Goal: Task Accomplishment & Management: Manage account settings

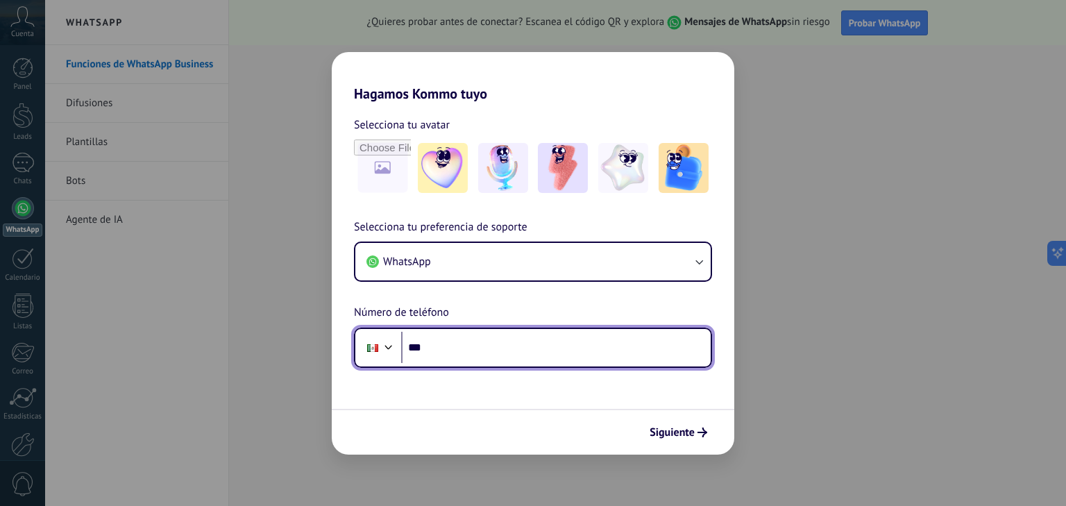
click at [461, 353] on input "***" at bounding box center [556, 348] width 310 height 32
click at [431, 348] on input "**********" at bounding box center [556, 348] width 310 height 32
type input "**********"
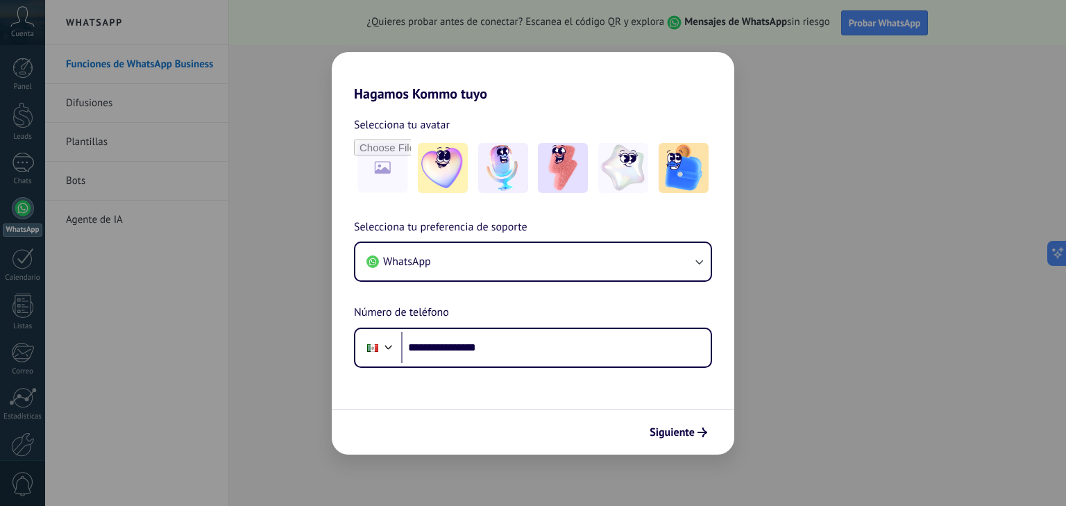
click at [431, 401] on form "**********" at bounding box center [533, 278] width 403 height 353
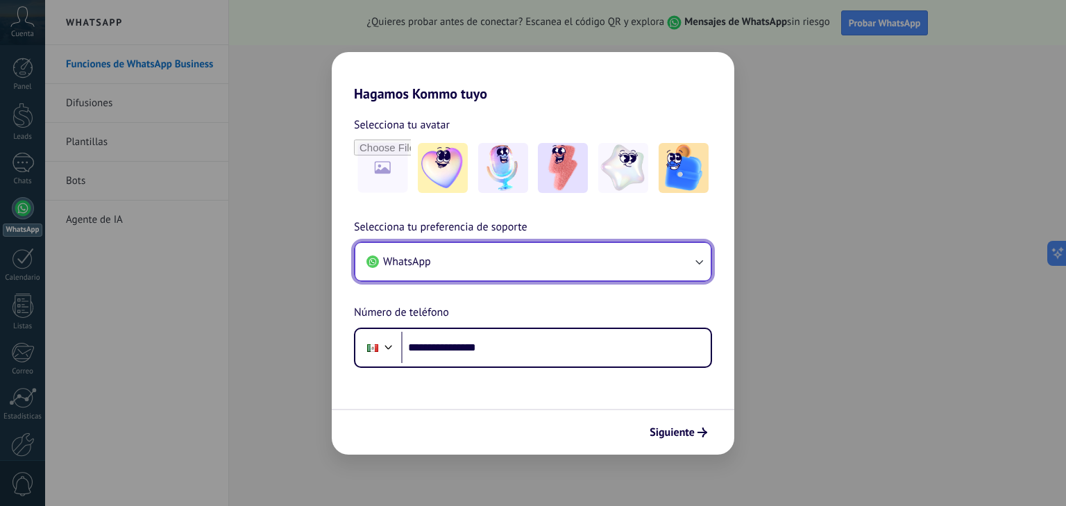
click at [702, 261] on icon "button" at bounding box center [700, 262] width 8 height 5
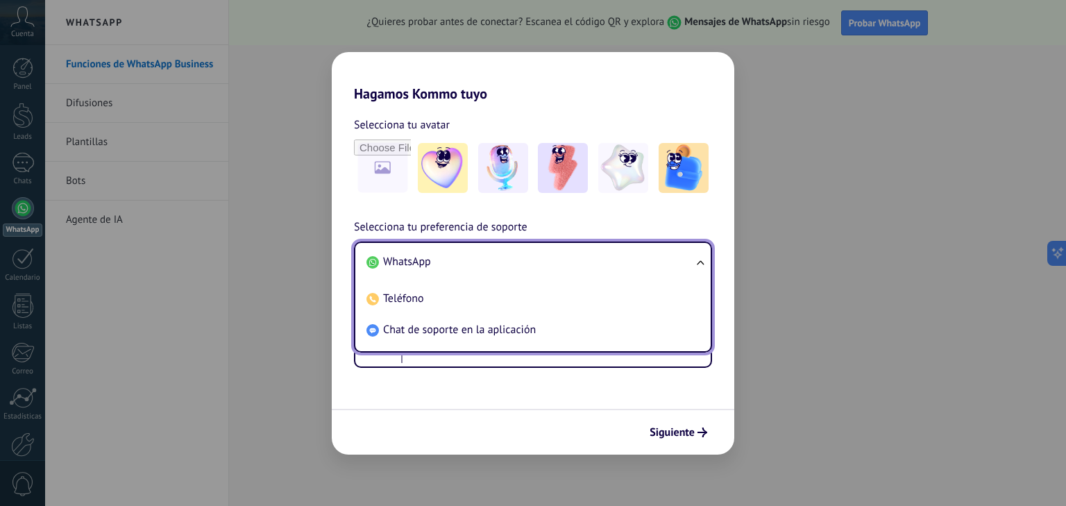
click at [702, 261] on ul "WhatsApp Teléfono Chat de soporte en la aplicación" at bounding box center [533, 297] width 358 height 111
click at [515, 403] on form "**********" at bounding box center [533, 278] width 403 height 353
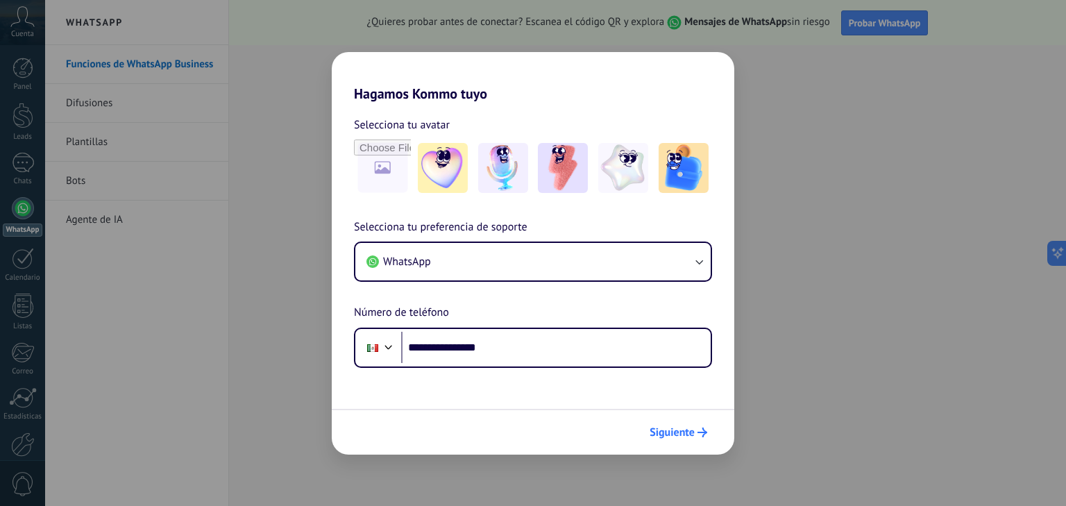
click at [671, 430] on span "Siguiente" at bounding box center [672, 433] width 45 height 10
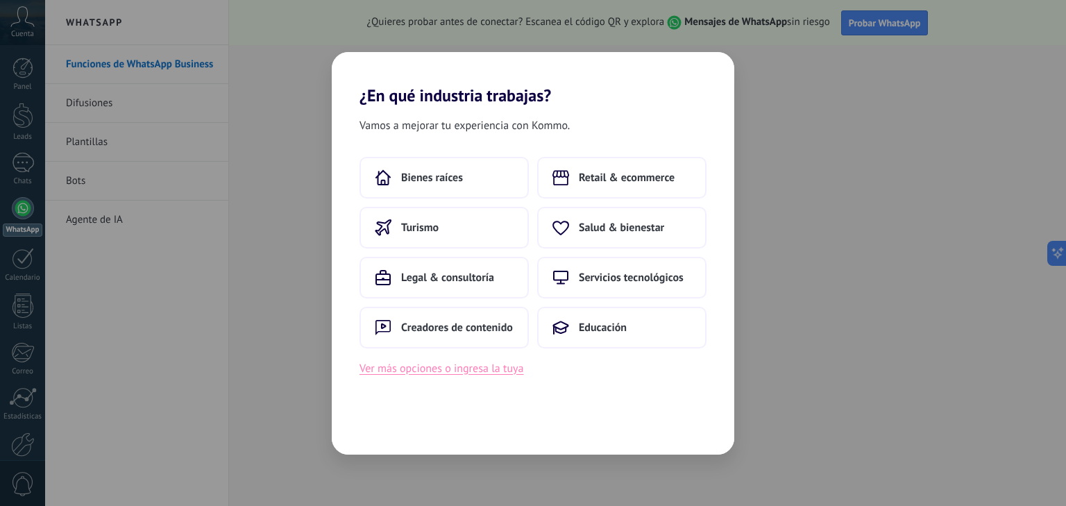
click at [480, 371] on button "Ver más opciones o ingresa la tuya" at bounding box center [442, 369] width 164 height 18
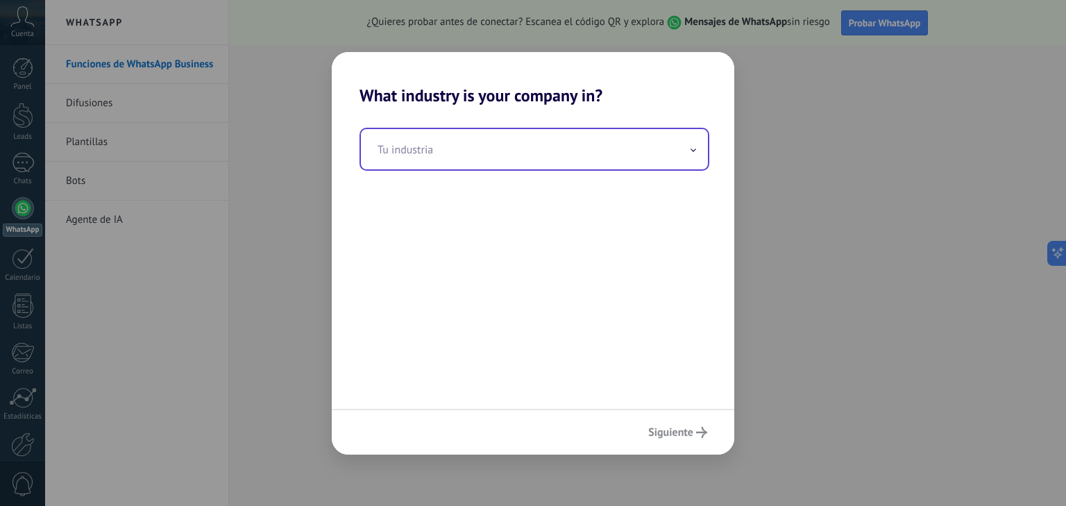
click at [438, 152] on input "text" at bounding box center [534, 149] width 347 height 40
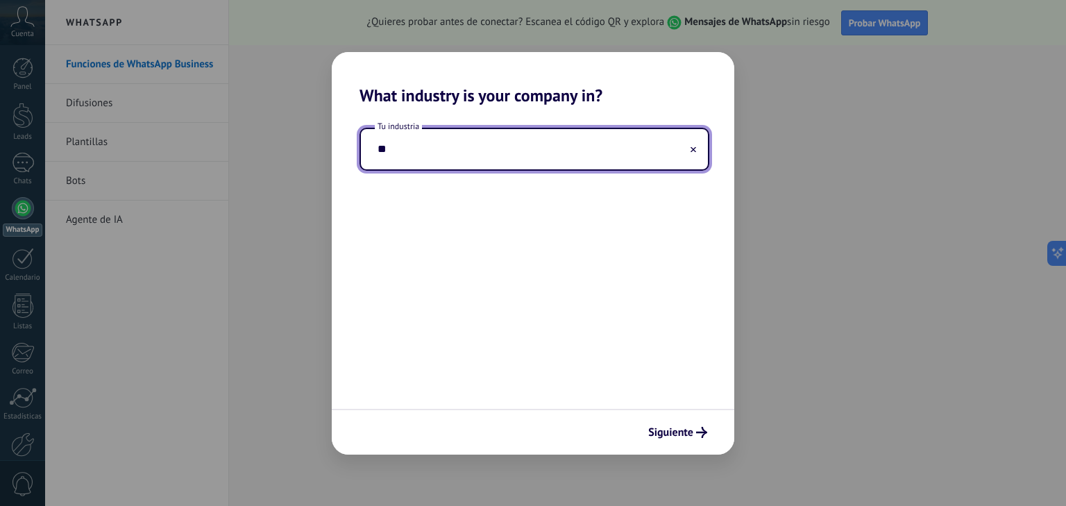
type input "*"
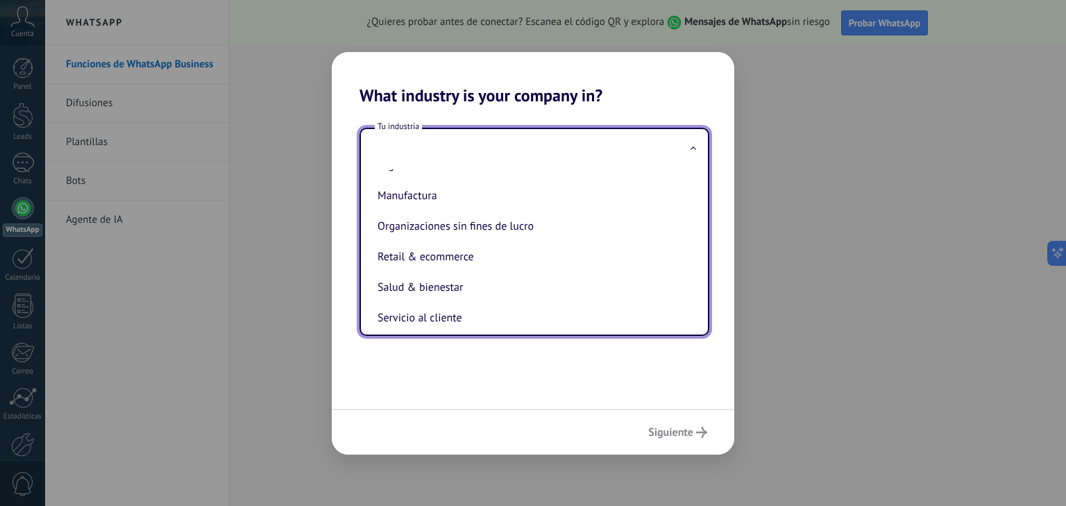
scroll to position [205, 0]
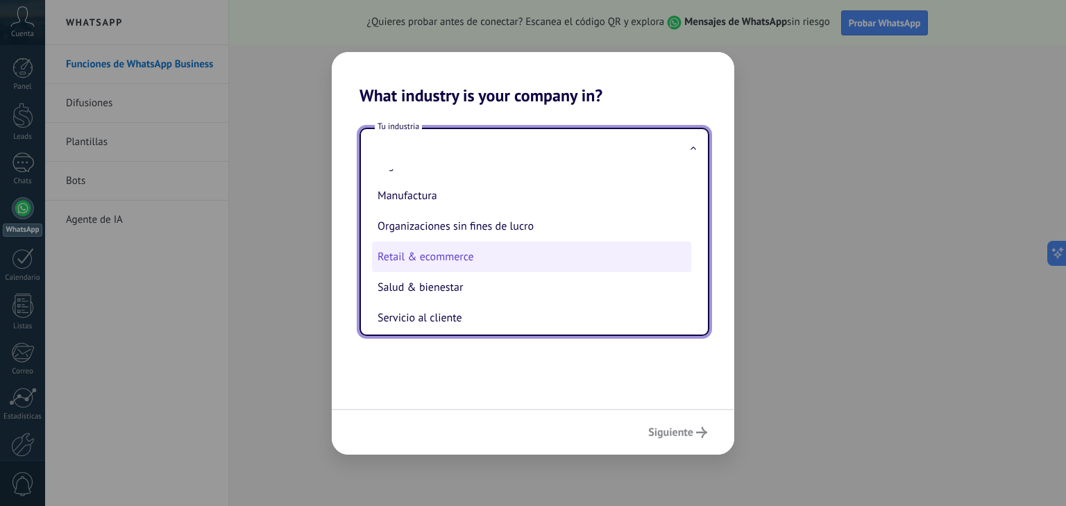
click at [497, 260] on li "Retail & ecommerce" at bounding box center [531, 257] width 319 height 31
type input "**********"
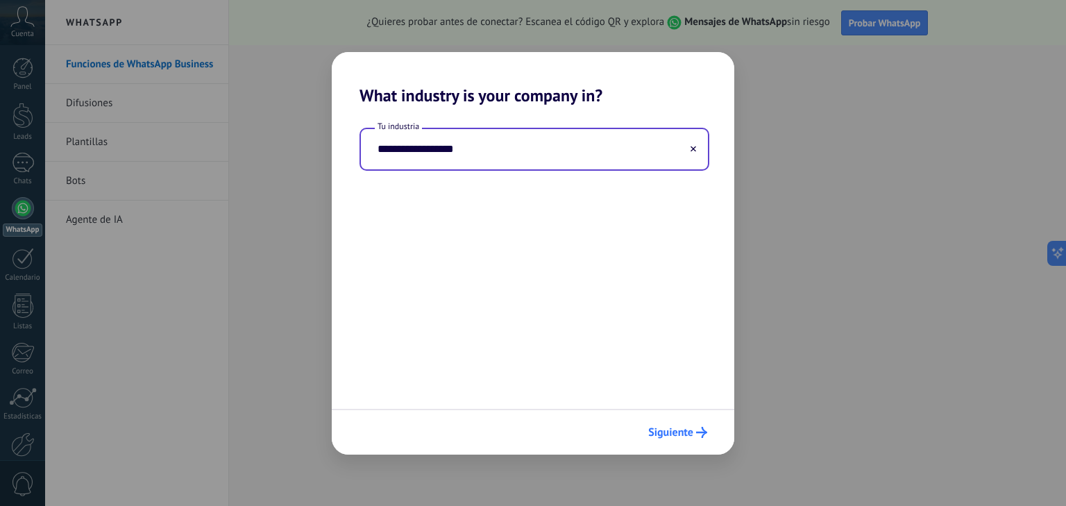
click at [657, 431] on span "Siguiente" at bounding box center [670, 433] width 45 height 10
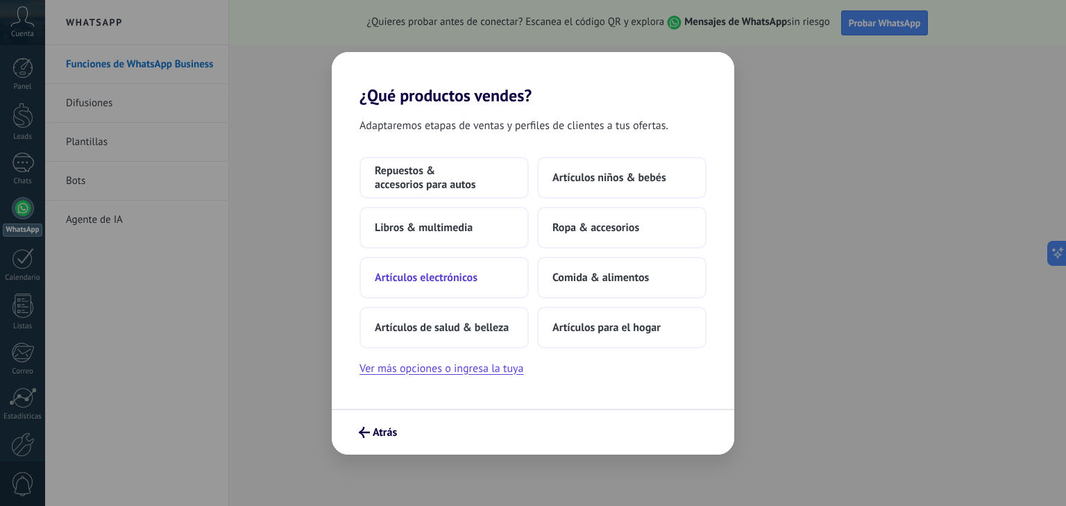
click at [488, 275] on button "Artículos electrónicos" at bounding box center [444, 278] width 169 height 42
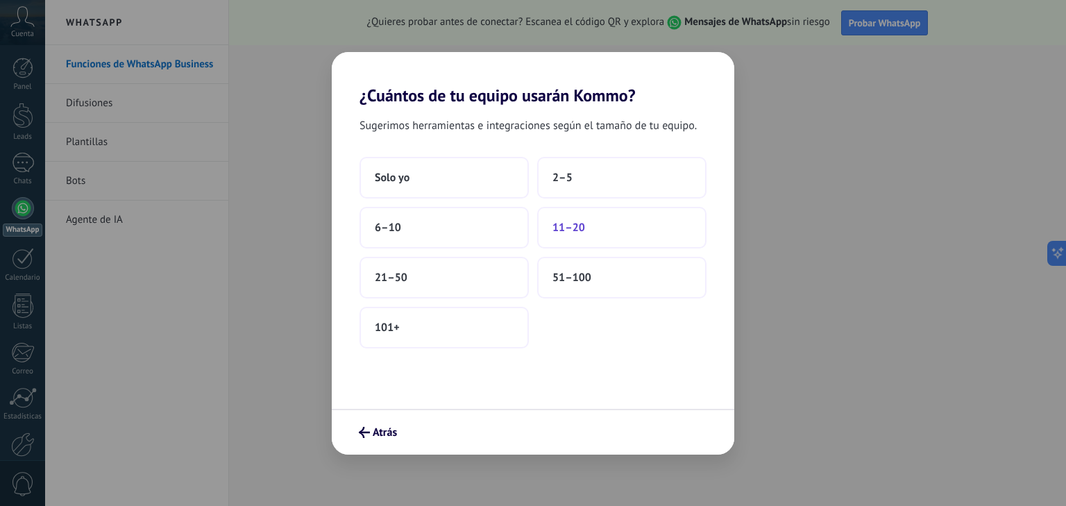
click at [595, 227] on button "11–20" at bounding box center [621, 228] width 169 height 42
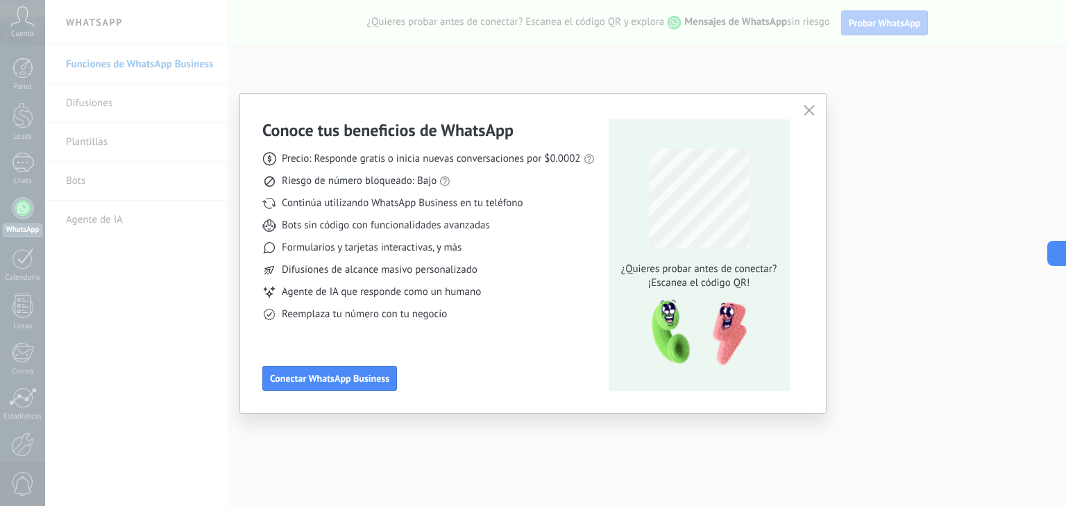
click at [810, 108] on icon "button" at bounding box center [809, 110] width 11 height 11
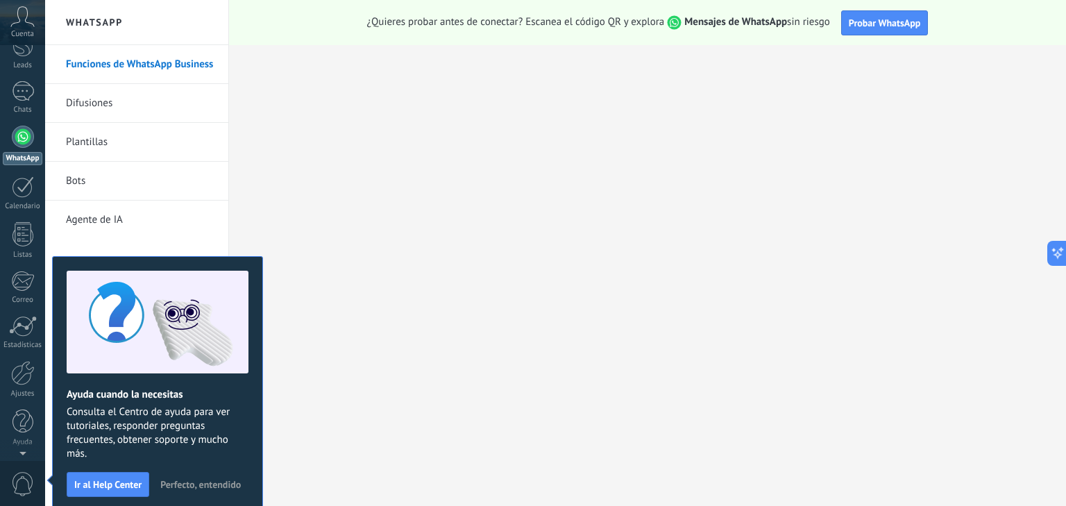
scroll to position [0, 0]
click at [23, 141] on div "Leads" at bounding box center [23, 137] width 40 height 9
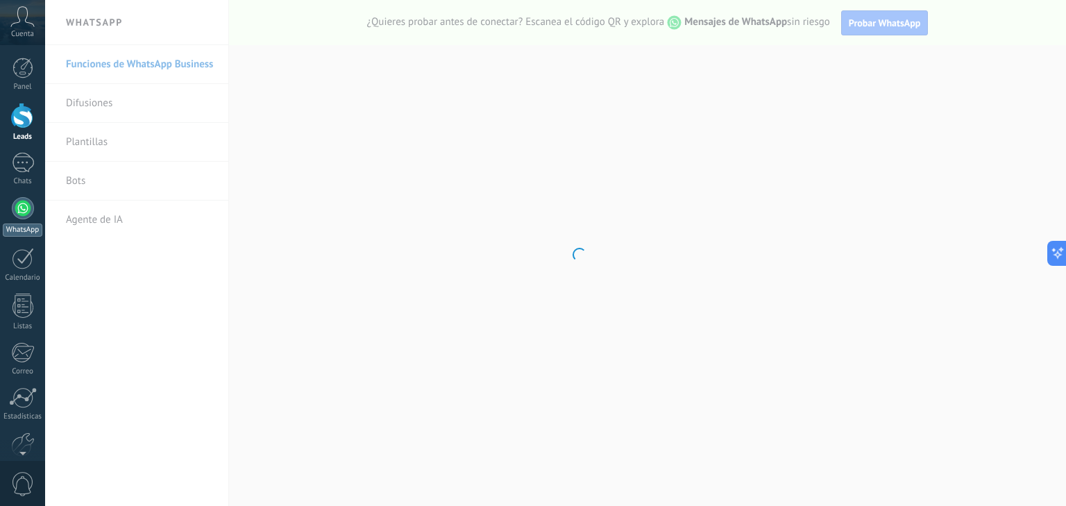
click at [19, 212] on div at bounding box center [23, 208] width 22 height 22
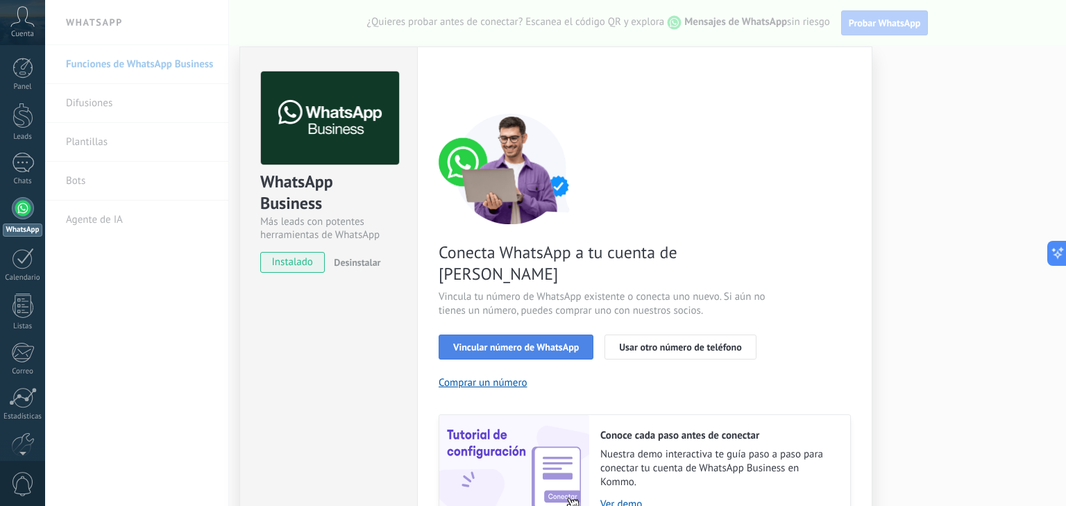
click at [490, 342] on span "Vincular número de WhatsApp" at bounding box center [516, 347] width 126 height 10
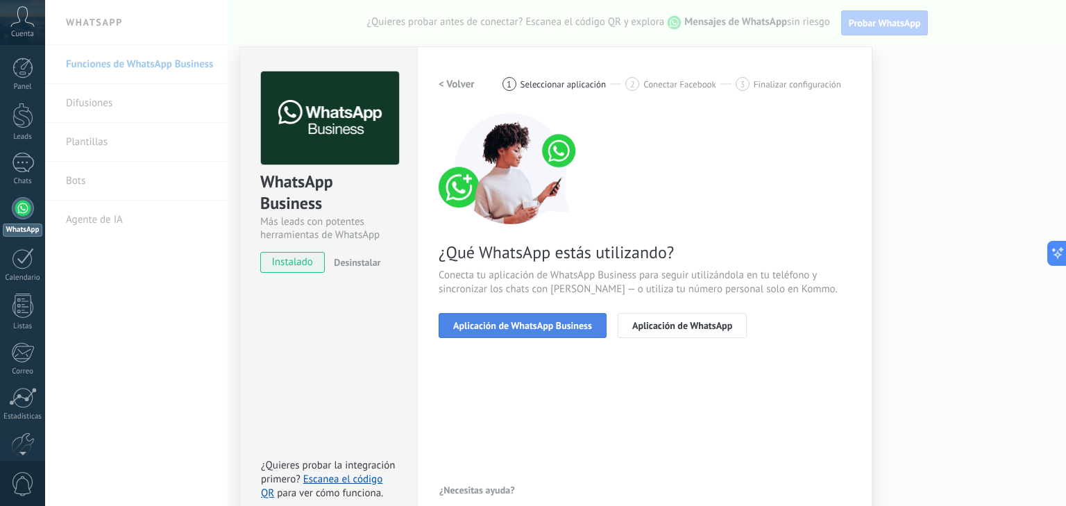
click at [537, 326] on span "Aplicación de WhatsApp Business" at bounding box center [522, 326] width 139 height 10
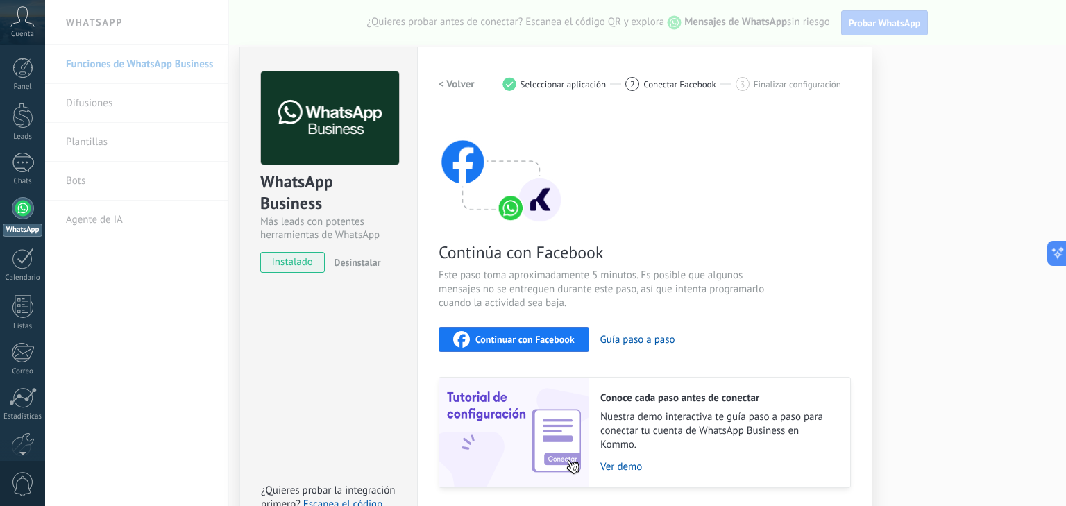
click at [1003, 124] on div "WhatsApp Business Más leads con potentes herramientas de WhatsApp instalado Des…" at bounding box center [555, 253] width 1021 height 506
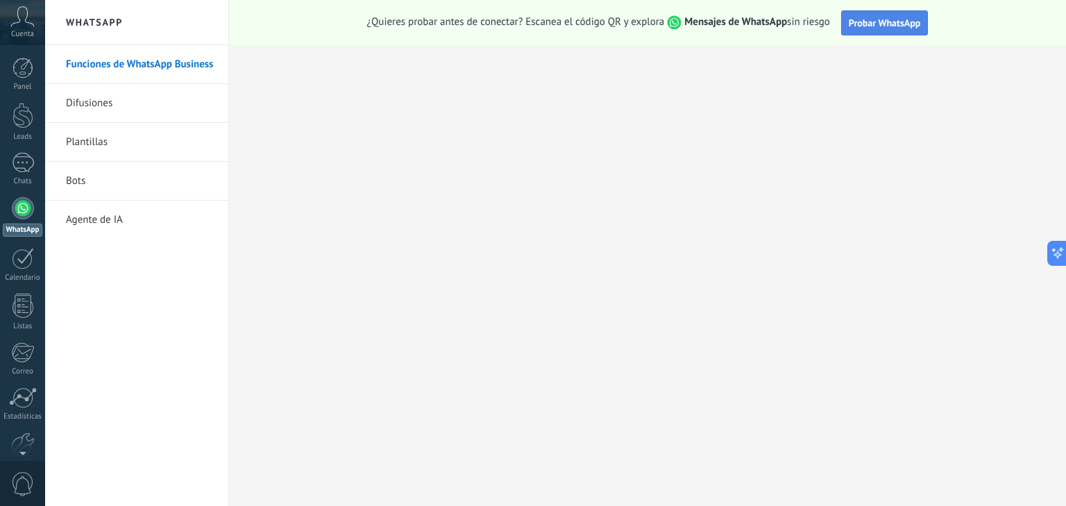
click at [885, 21] on span "Probar WhatsApp" at bounding box center [885, 23] width 72 height 12
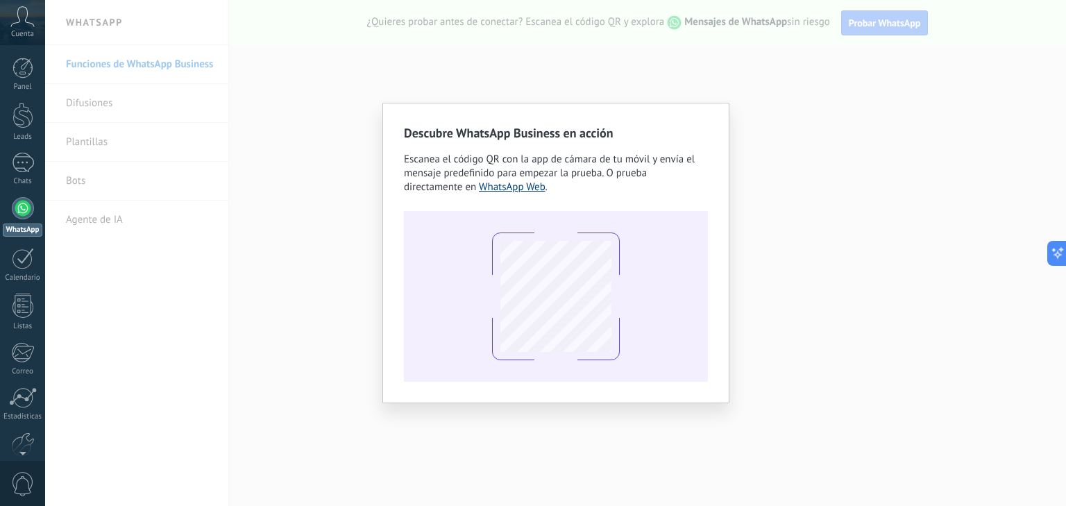
click at [514, 183] on link "WhatsApp Web" at bounding box center [512, 186] width 67 height 13
click at [644, 70] on div "Descubre WhatsApp Business en acción Escanea el código QR con la app [PERSON_NA…" at bounding box center [555, 253] width 1021 height 506
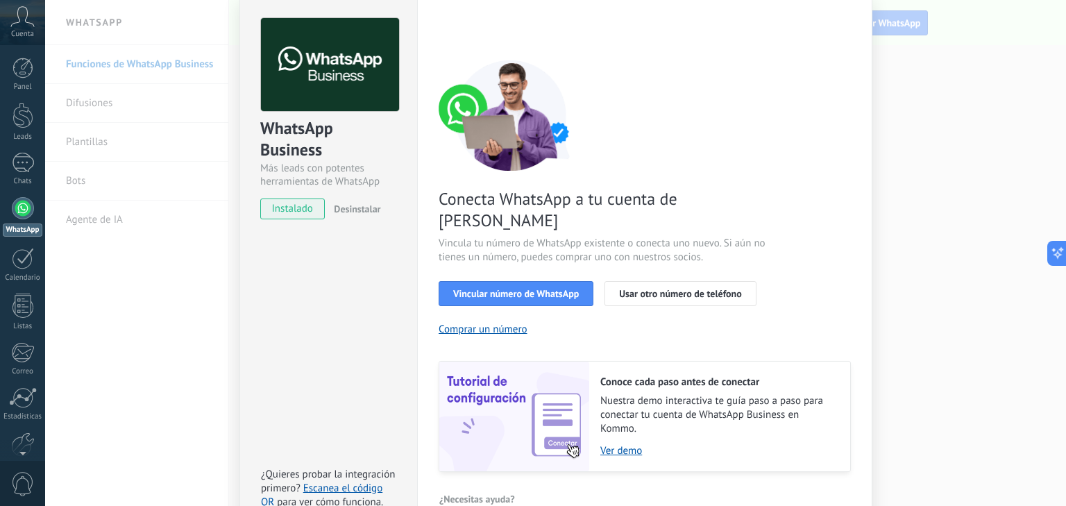
scroll to position [60, 0]
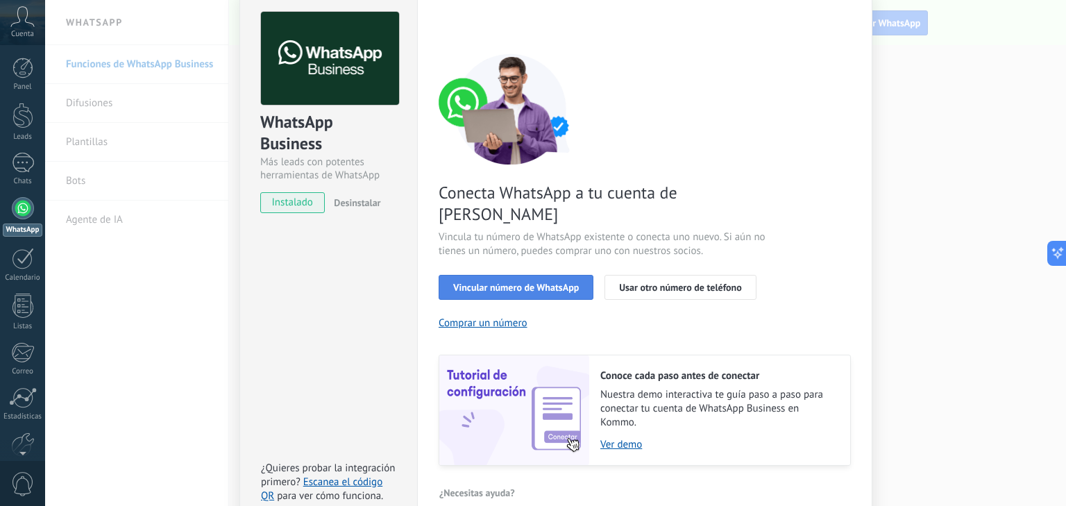
click at [498, 283] on span "Vincular número de WhatsApp" at bounding box center [516, 288] width 126 height 10
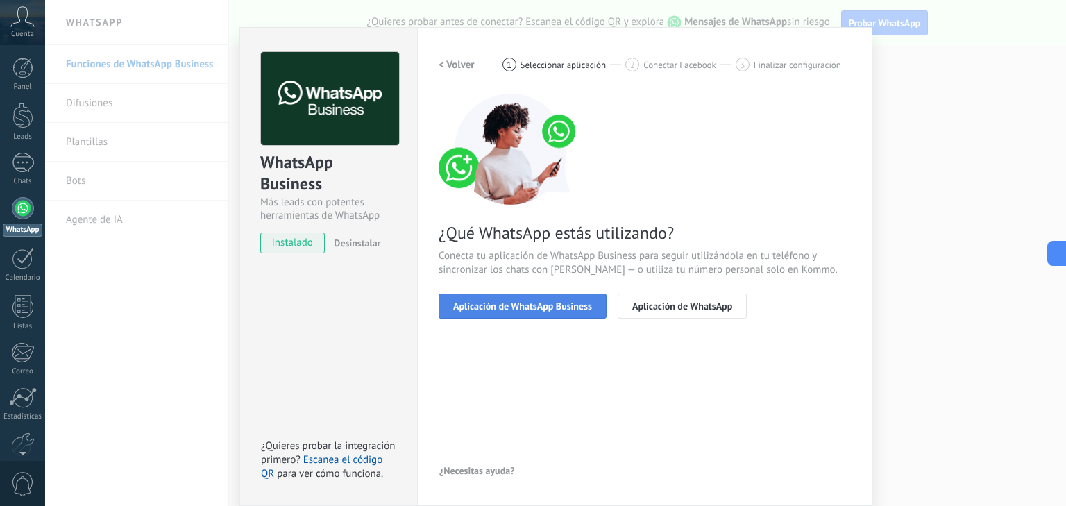
click at [539, 311] on span "Aplicación de WhatsApp Business" at bounding box center [522, 306] width 139 height 10
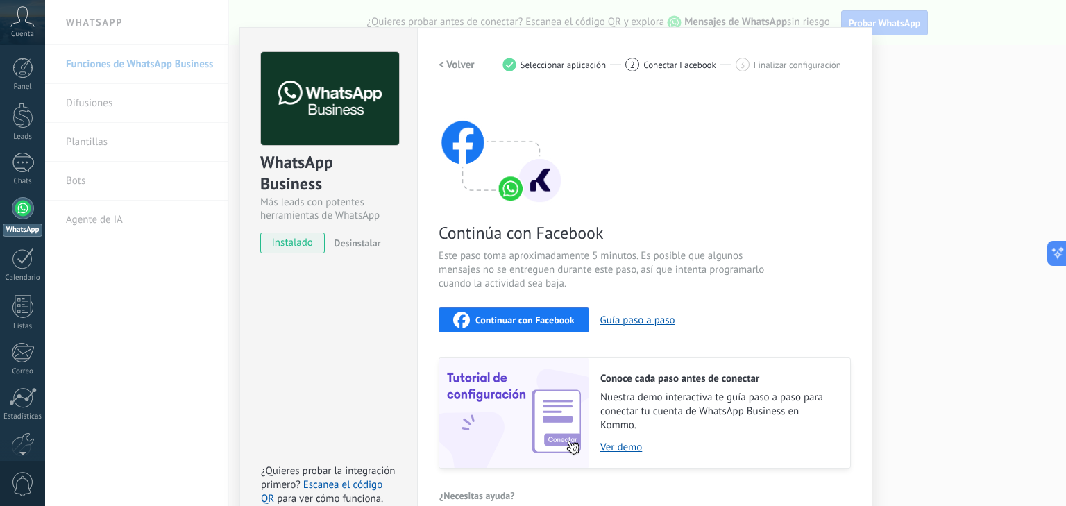
scroll to position [43, 0]
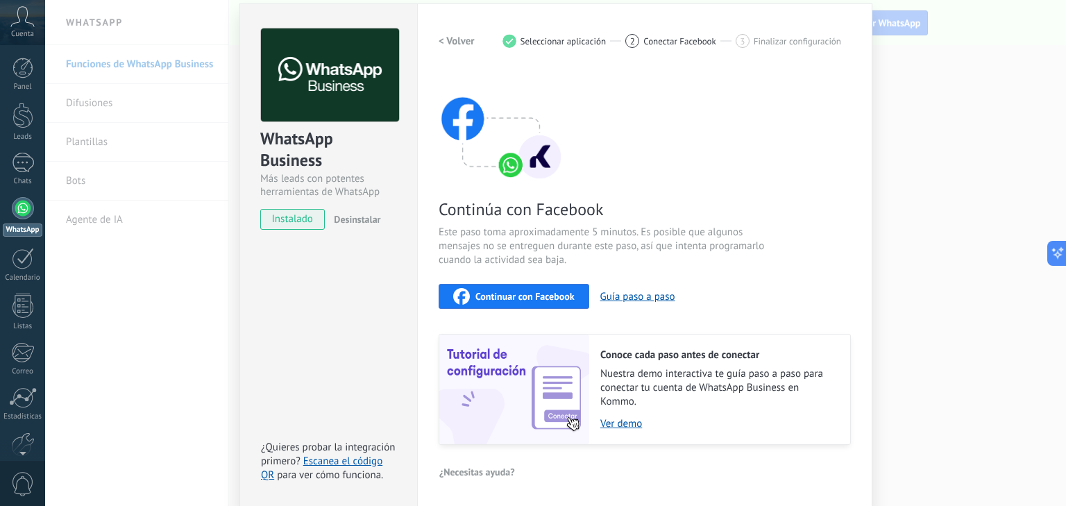
click at [541, 293] on span "Continuar con Facebook" at bounding box center [524, 297] width 99 height 10
click at [542, 301] on span "Continuar con Facebook" at bounding box center [524, 297] width 99 height 10
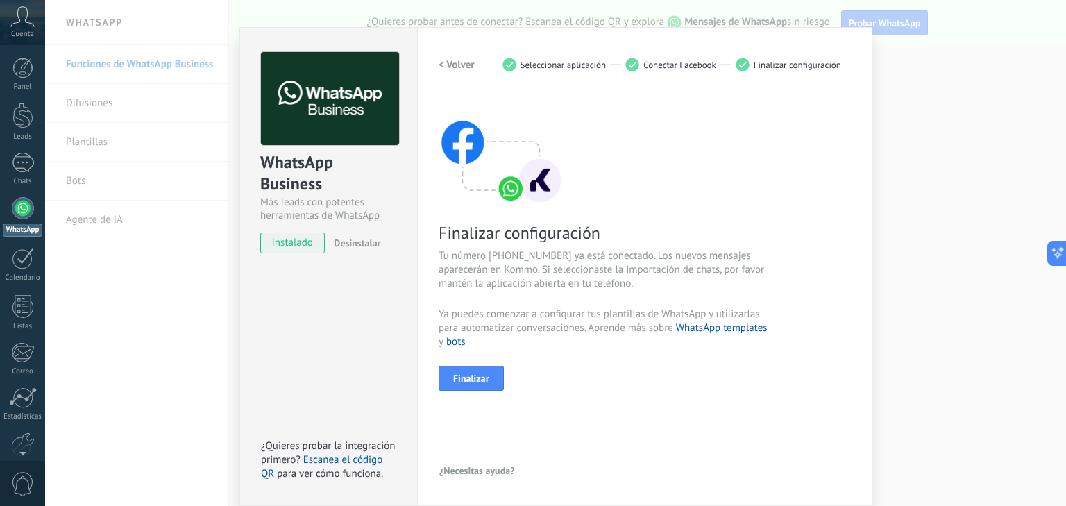
scroll to position [19, 0]
click at [485, 373] on span "Finalizar" at bounding box center [471, 378] width 36 height 10
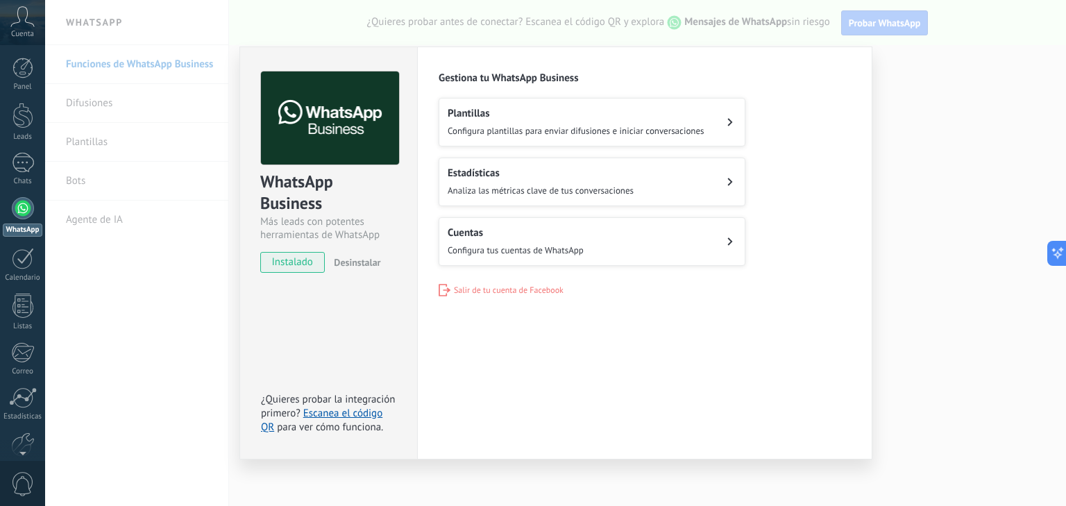
click at [691, 113] on h2 "Plantillas" at bounding box center [576, 113] width 257 height 13
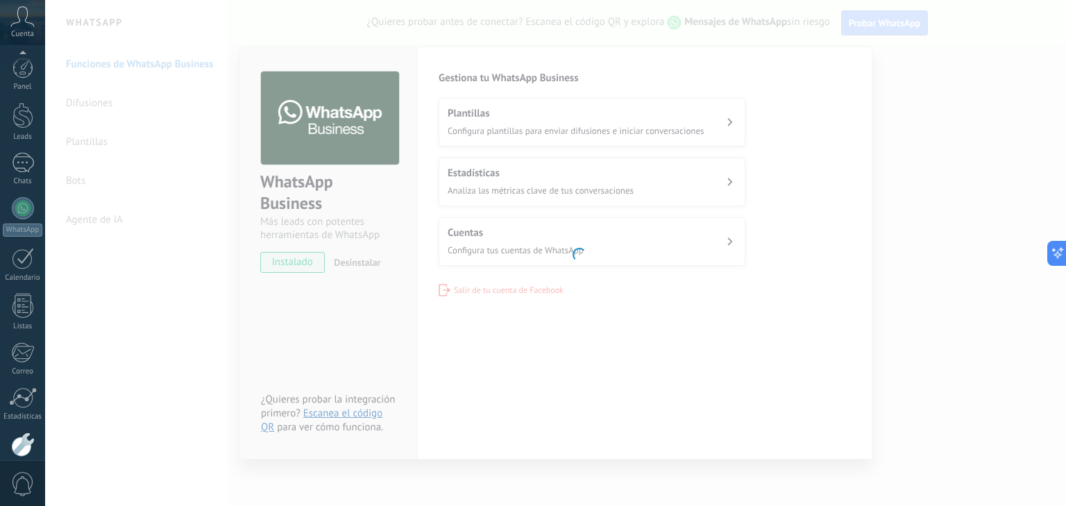
scroll to position [71, 0]
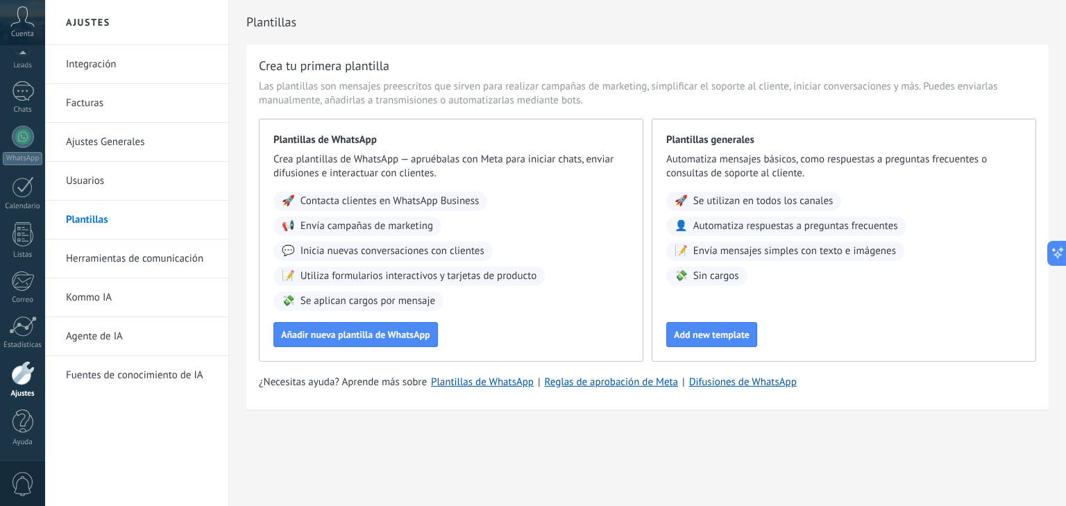
click at [31, 33] on span "Cuenta" at bounding box center [22, 34] width 23 height 9
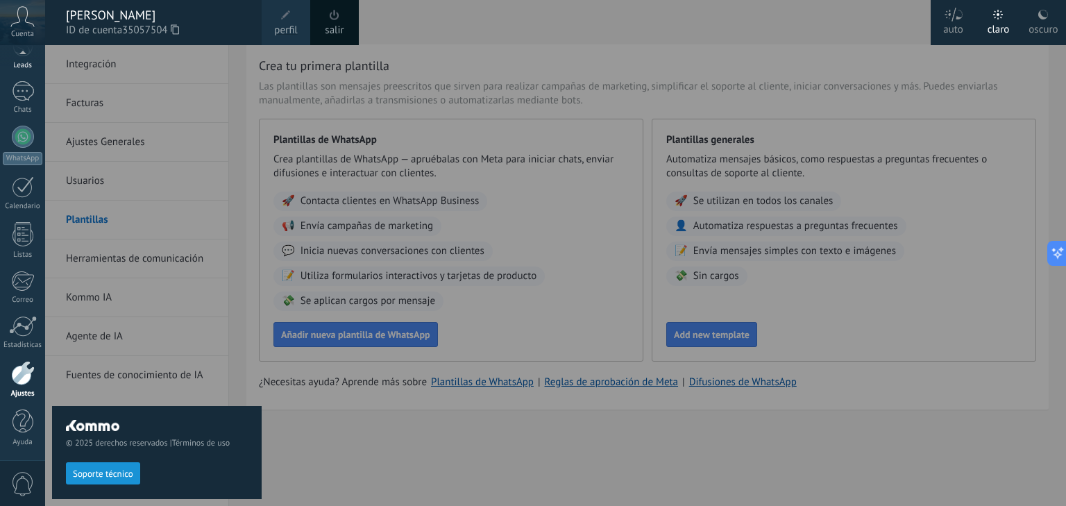
scroll to position [60, 0]
click at [22, 93] on div at bounding box center [23, 103] width 22 height 20
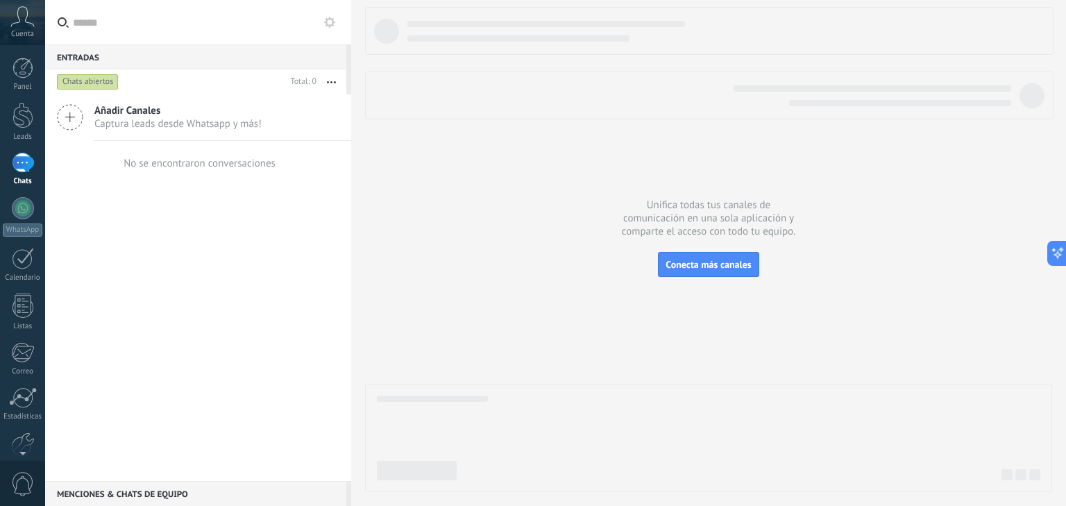
click at [74, 118] on icon at bounding box center [70, 117] width 26 height 26
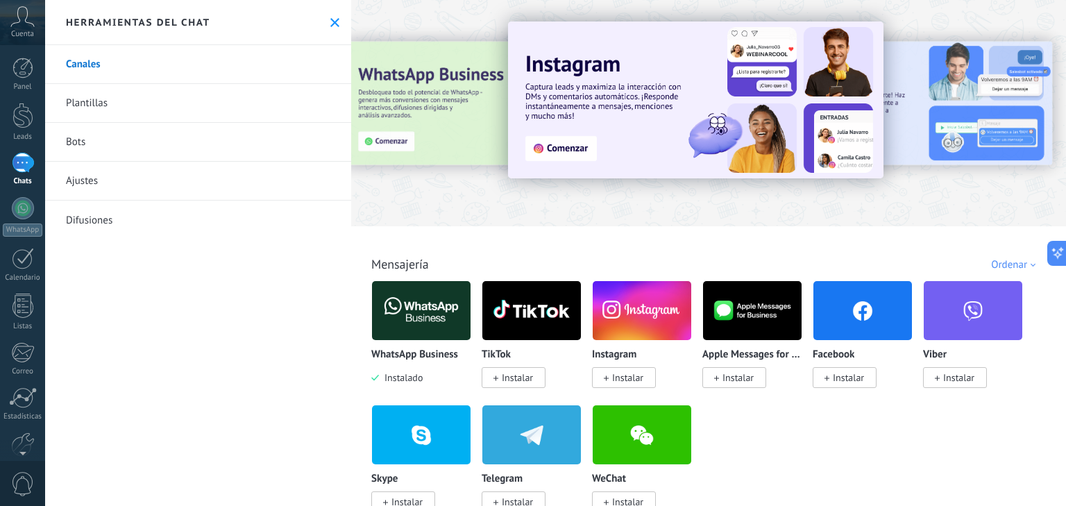
click at [438, 310] on img at bounding box center [421, 310] width 99 height 67
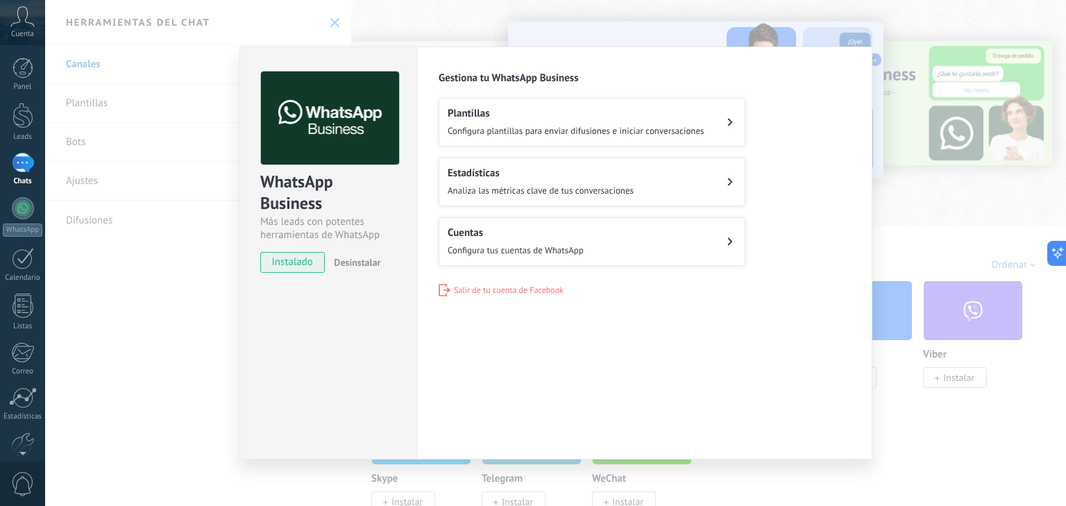
click at [599, 245] on button "Cuentas Configura tus cuentas de WhatsApp" at bounding box center [592, 241] width 307 height 49
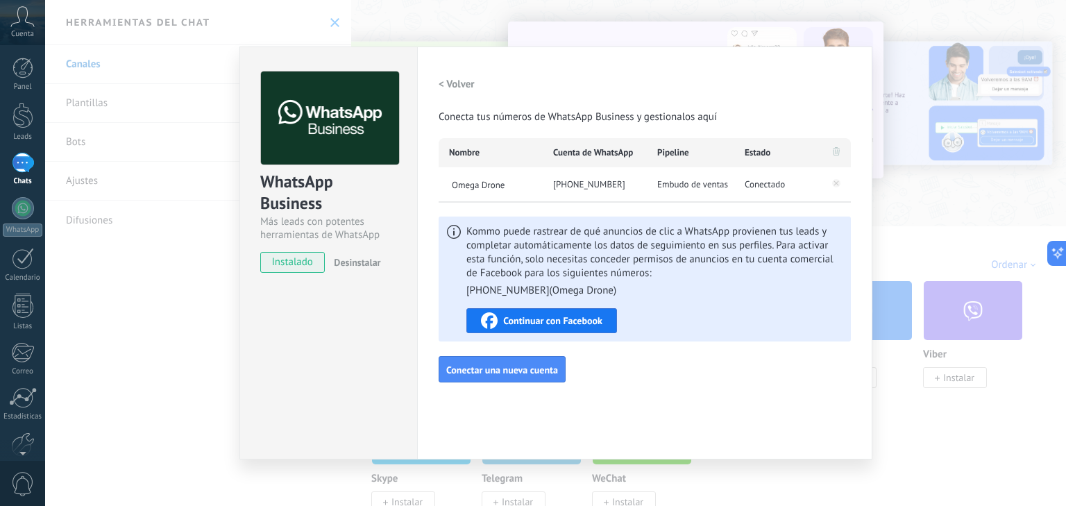
click at [583, 321] on span "Continuar con Facebook" at bounding box center [552, 321] width 99 height 10
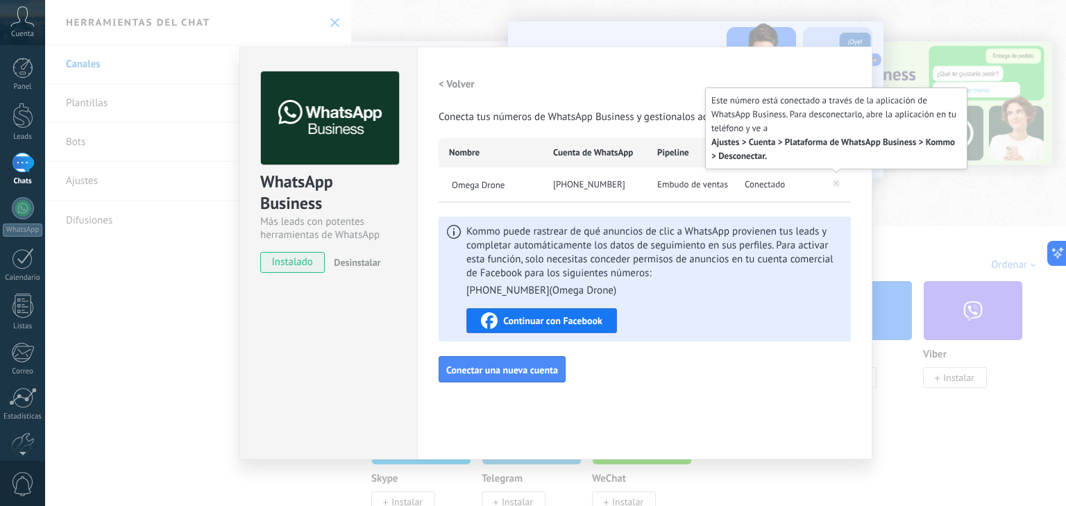
click at [839, 183] on icon at bounding box center [836, 183] width 8 height 8
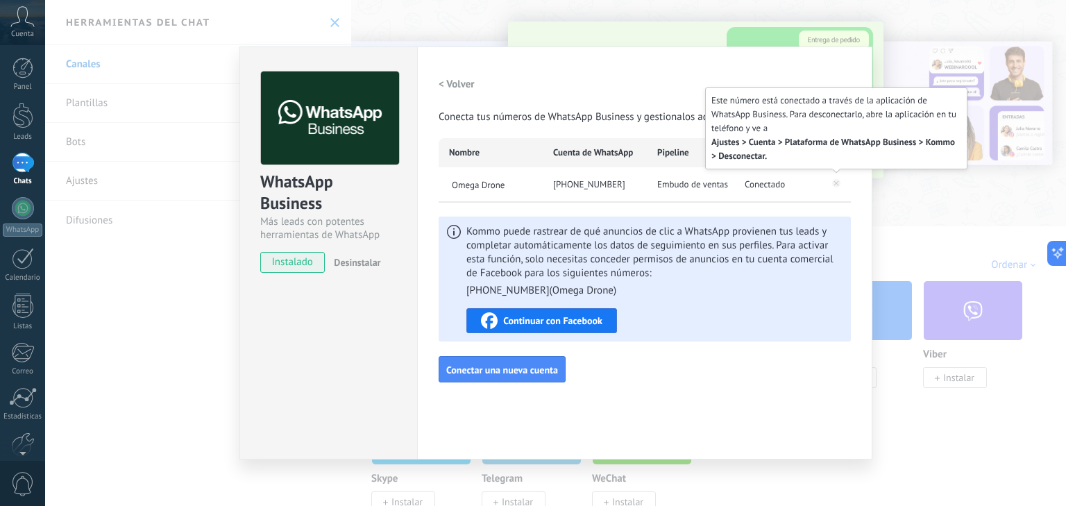
click at [837, 180] on icon at bounding box center [836, 183] width 8 height 8
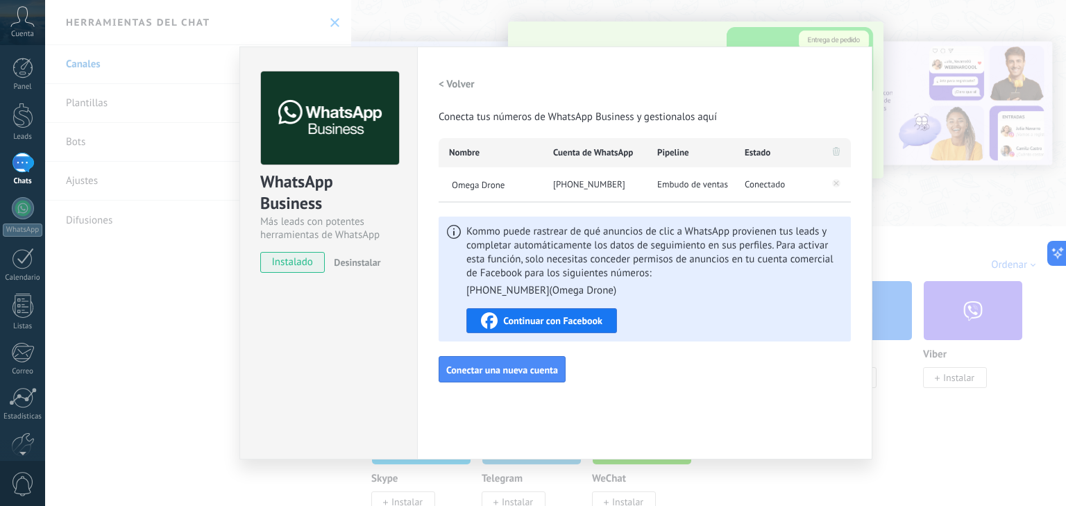
click at [723, 389] on div "Configuraciones Autorizaciones Esta pestaña registra a los usuarios que han con…" at bounding box center [644, 253] width 455 height 413
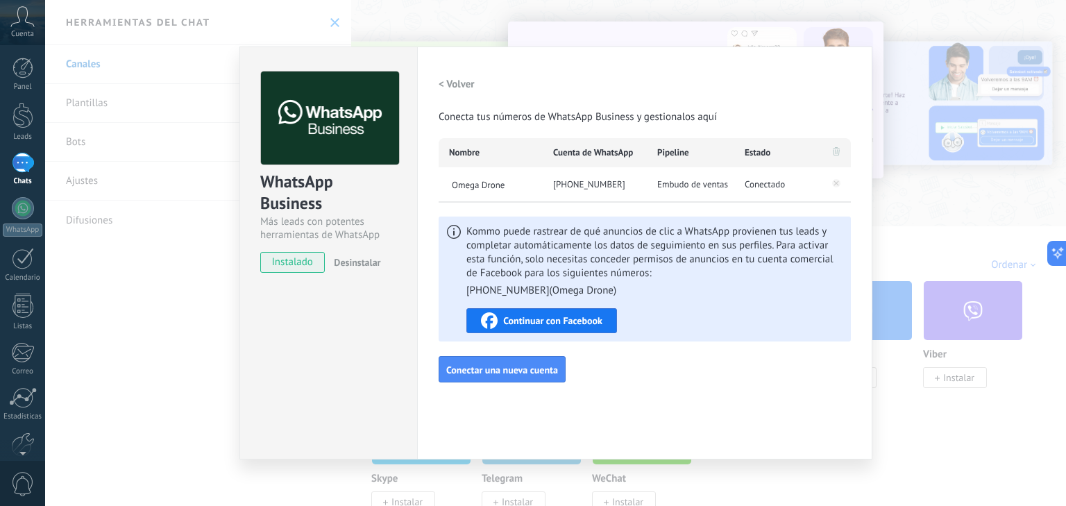
click at [222, 87] on div "WhatsApp Business Más leads con potentes herramientas de WhatsApp instalado Des…" at bounding box center [555, 253] width 1021 height 506
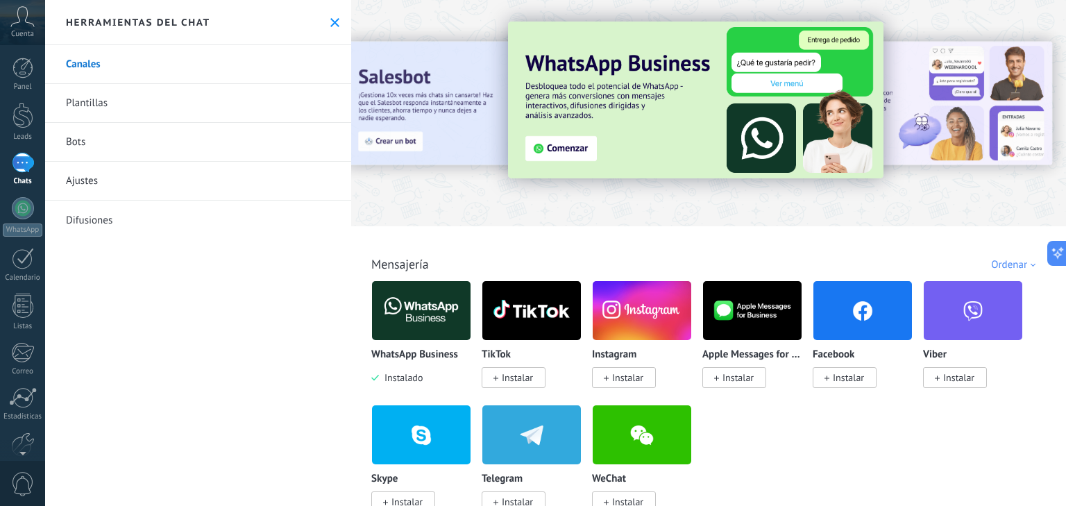
click at [26, 167] on div at bounding box center [23, 163] width 22 height 20
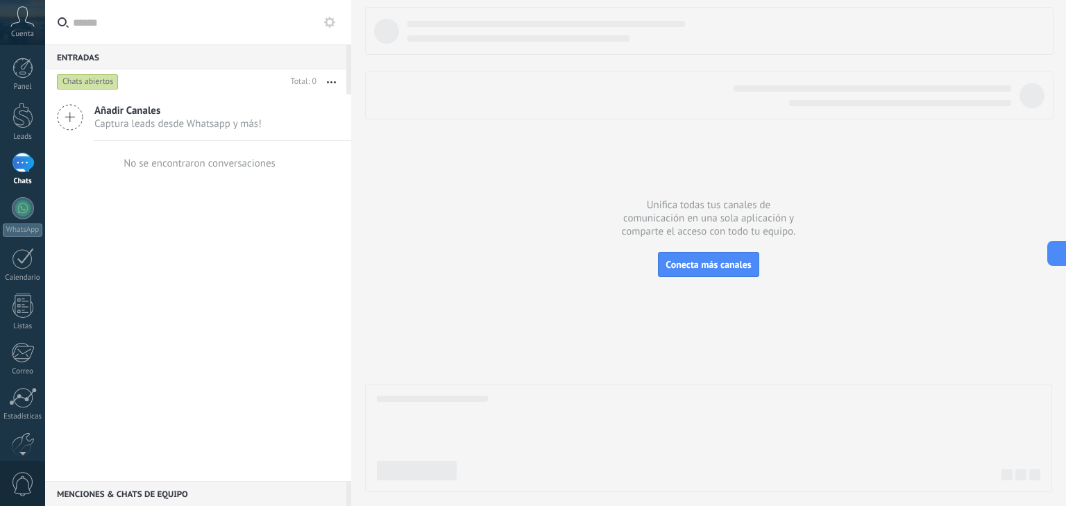
click at [71, 117] on icon at bounding box center [70, 117] width 26 height 26
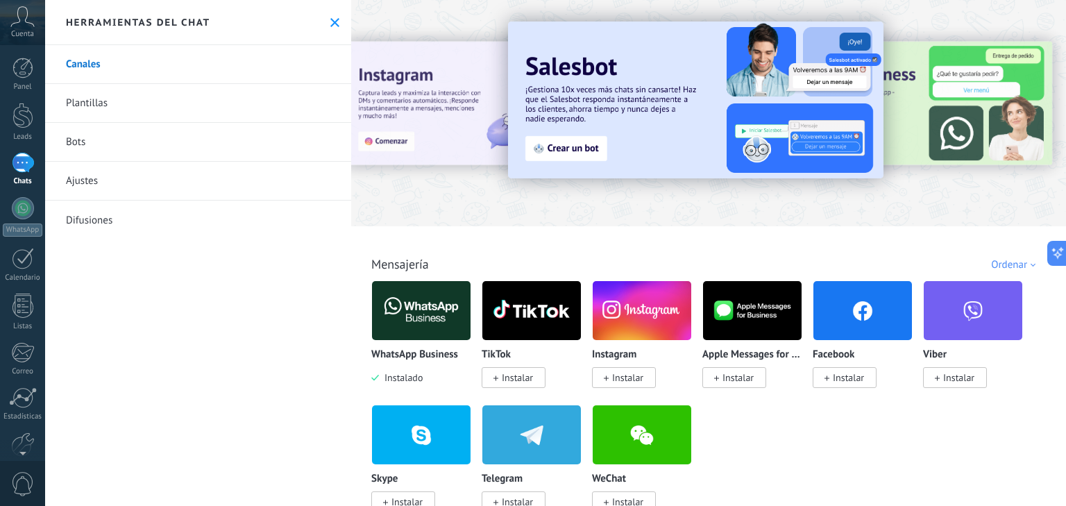
click at [432, 306] on img at bounding box center [421, 310] width 99 height 67
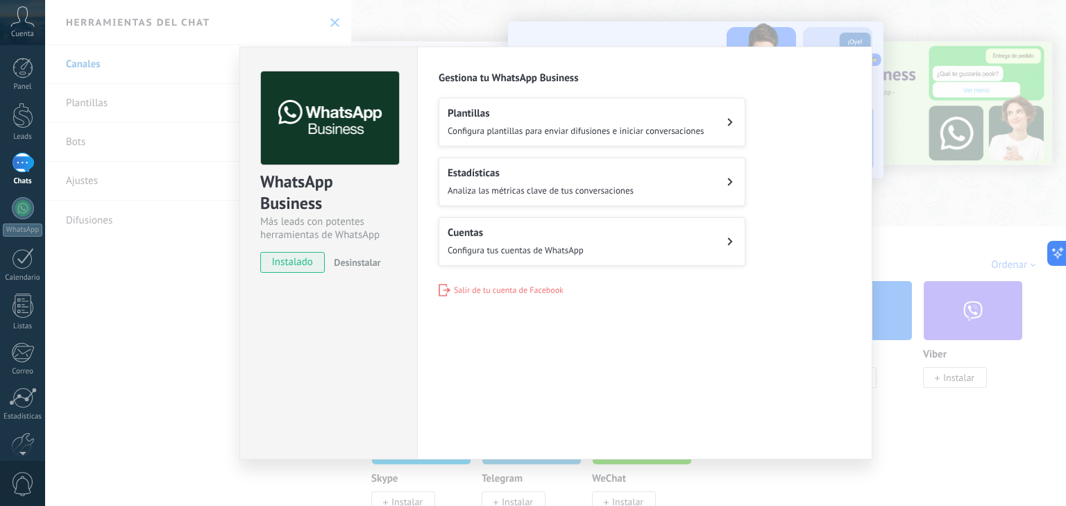
drag, startPoint x: 304, startPoint y: 260, endPoint x: 346, endPoint y: 262, distance: 41.7
click at [346, 262] on div "instalado Desinstalar" at bounding box center [328, 262] width 137 height 21
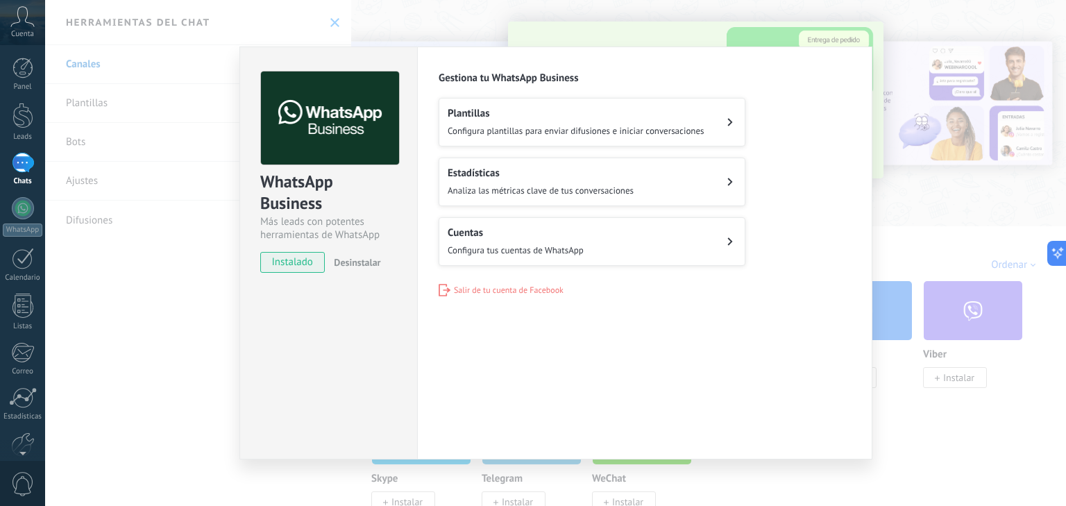
click at [556, 235] on h2 "Cuentas" at bounding box center [516, 232] width 136 height 13
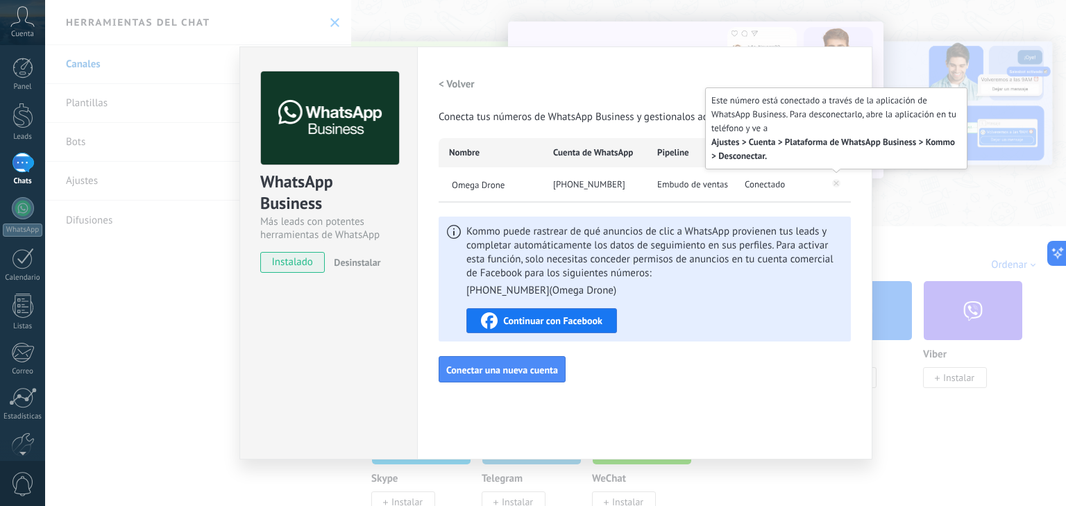
click at [837, 181] on icon at bounding box center [836, 183] width 8 height 8
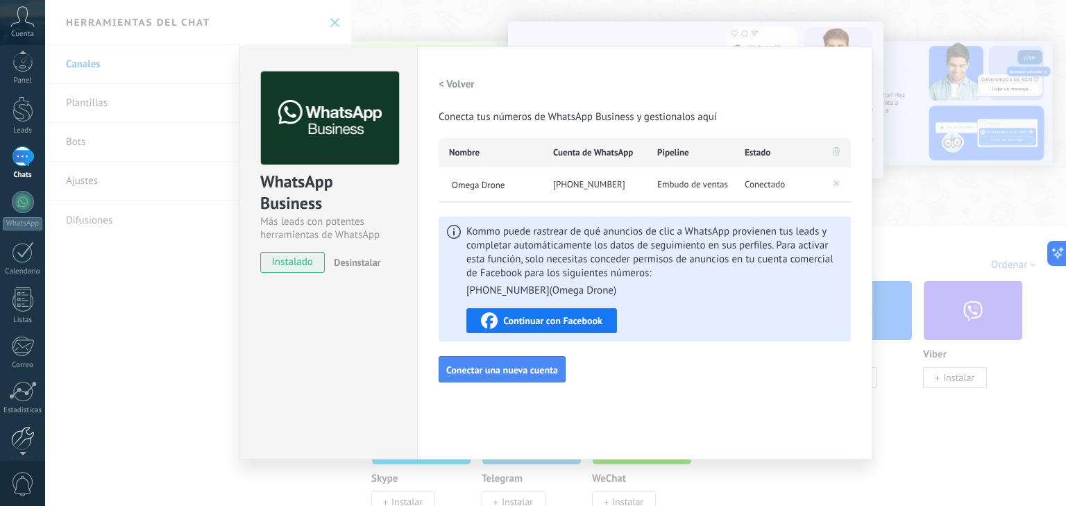
scroll to position [17, 0]
click at [26, 437] on div at bounding box center [23, 427] width 24 height 24
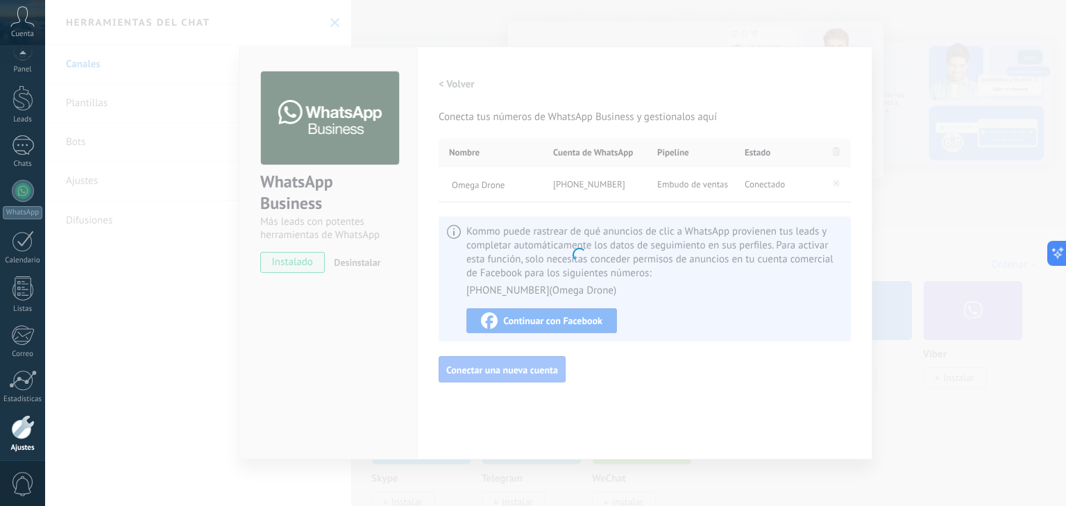
scroll to position [71, 0]
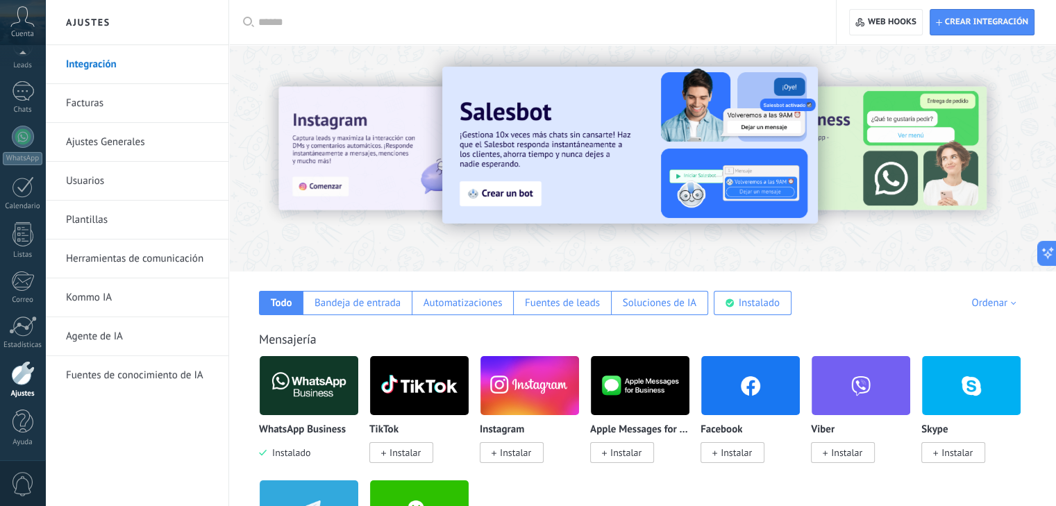
click at [23, 475] on span "0" at bounding box center [23, 484] width 24 height 24
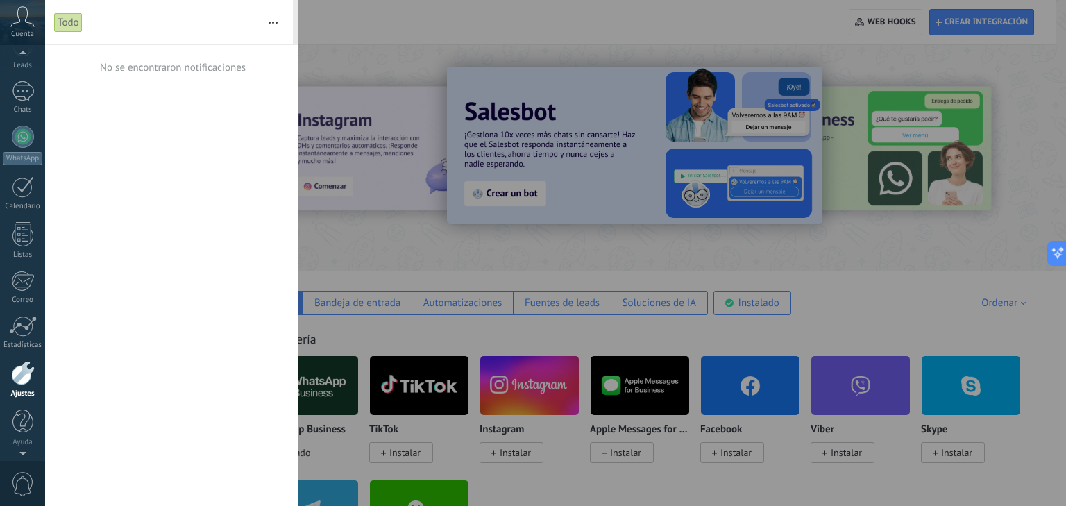
click at [19, 24] on icon at bounding box center [22, 16] width 24 height 21
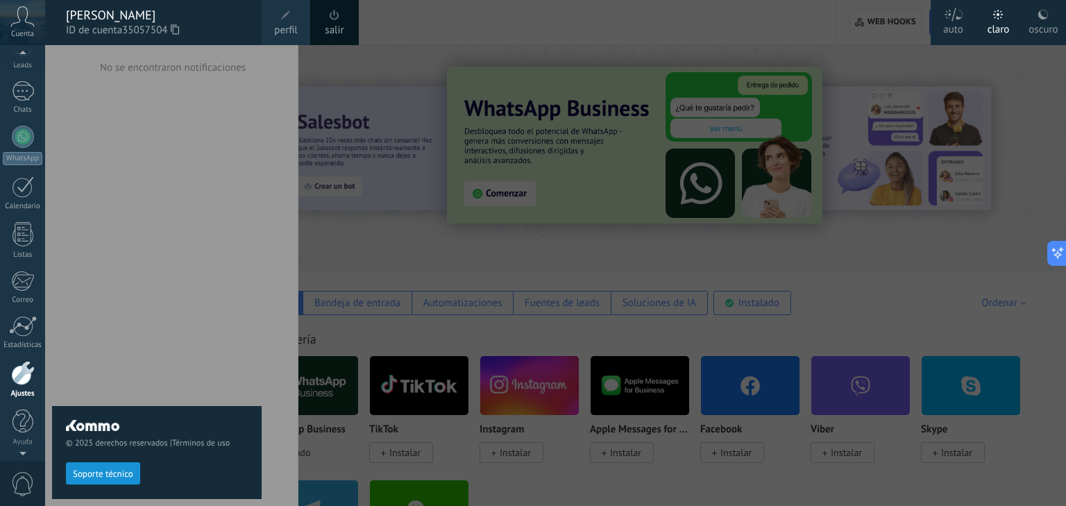
click at [151, 123] on div "© 2025 derechos reservados | Términos de uso Soporte técnico" at bounding box center [157, 275] width 210 height 461
click at [401, 37] on div at bounding box center [578, 253] width 1066 height 506
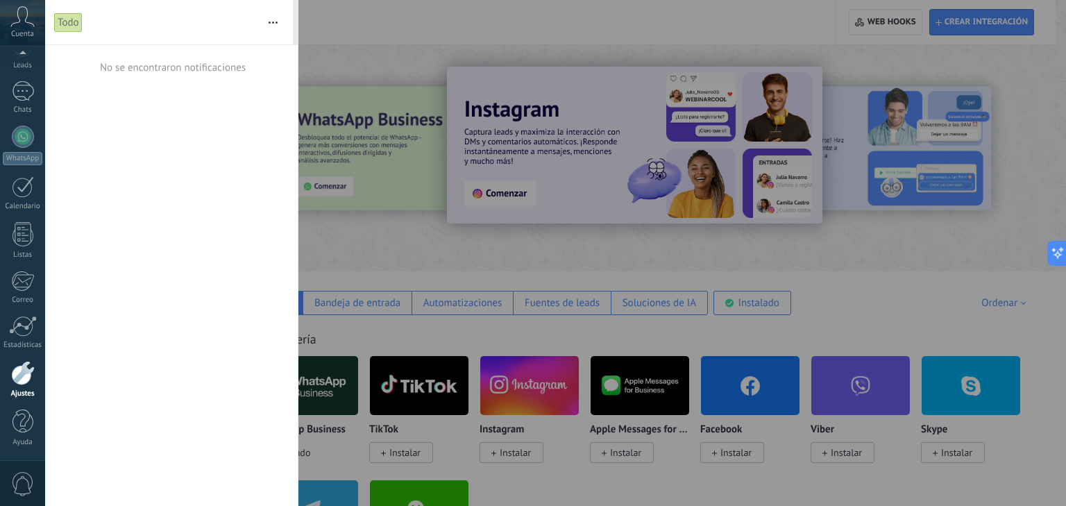
click at [24, 374] on div at bounding box center [23, 373] width 24 height 24
click at [20, 426] on div at bounding box center [22, 422] width 21 height 24
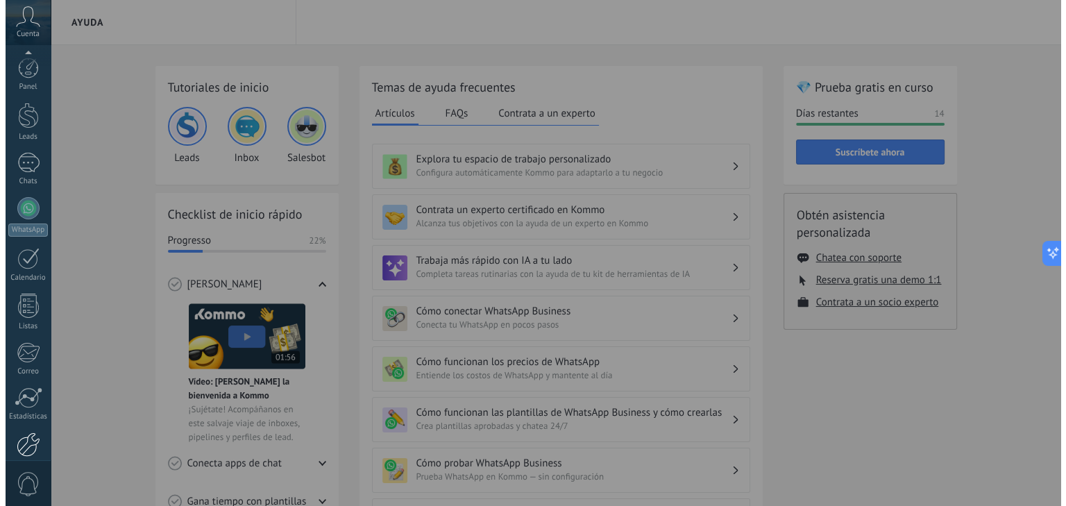
scroll to position [71, 0]
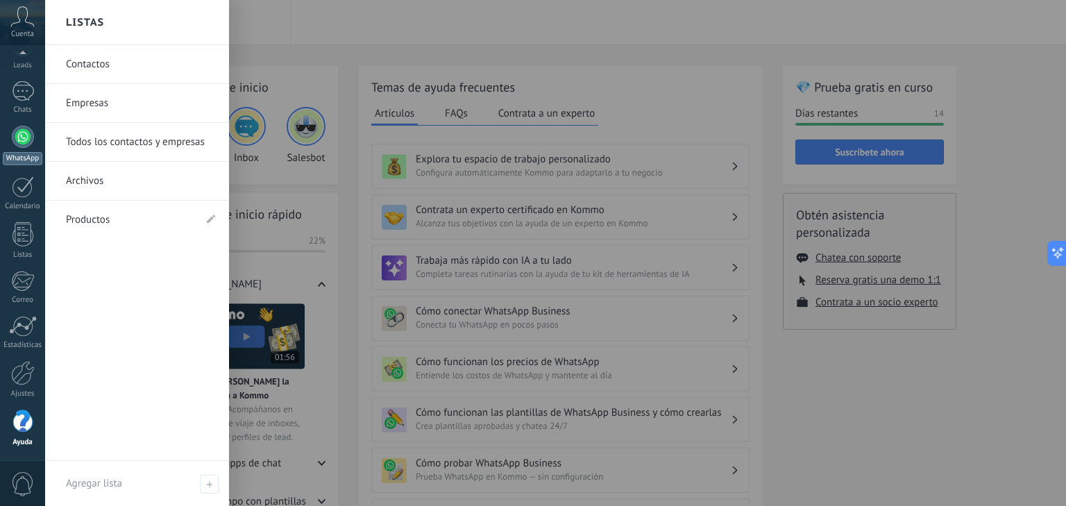
click at [22, 146] on div at bounding box center [23, 137] width 22 height 22
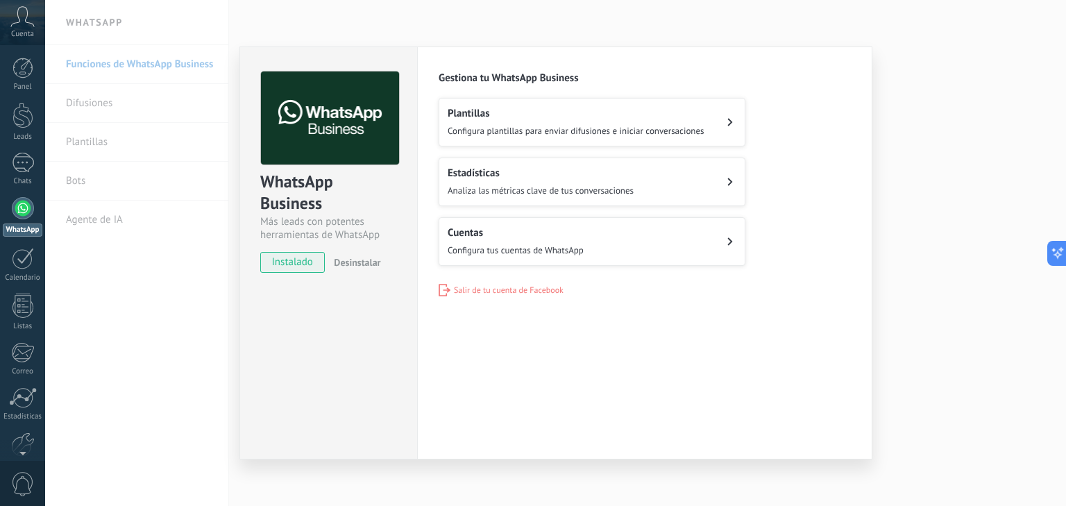
click at [514, 244] on span "Configura tus cuentas de WhatsApp" at bounding box center [516, 250] width 136 height 12
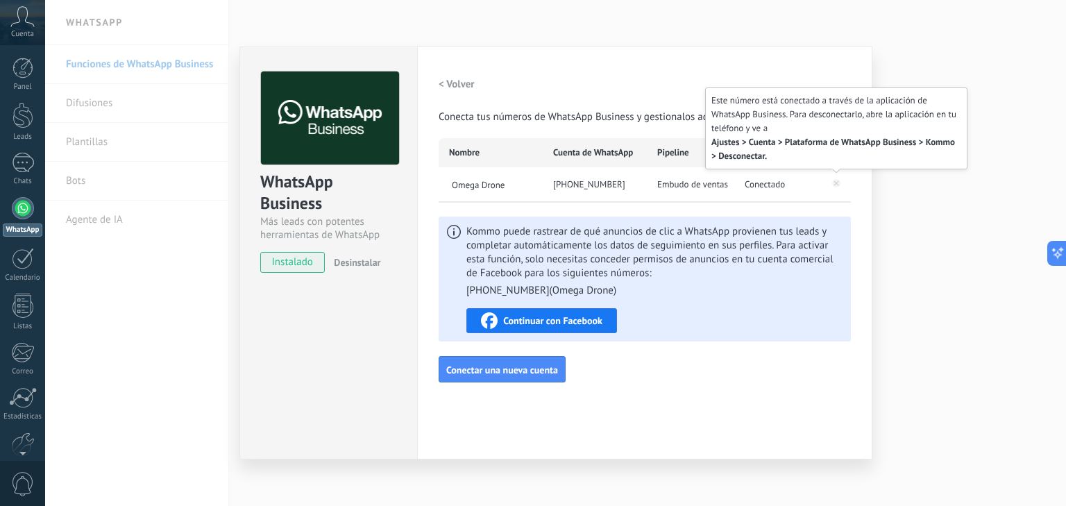
click at [838, 183] on icon at bounding box center [836, 183] width 8 height 8
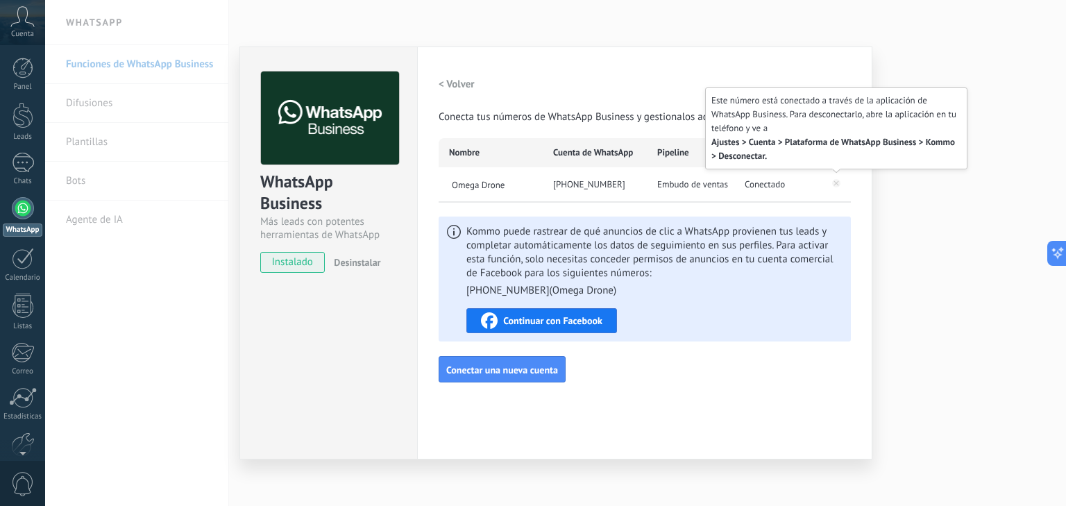
click at [838, 183] on icon at bounding box center [836, 183] width 8 height 8
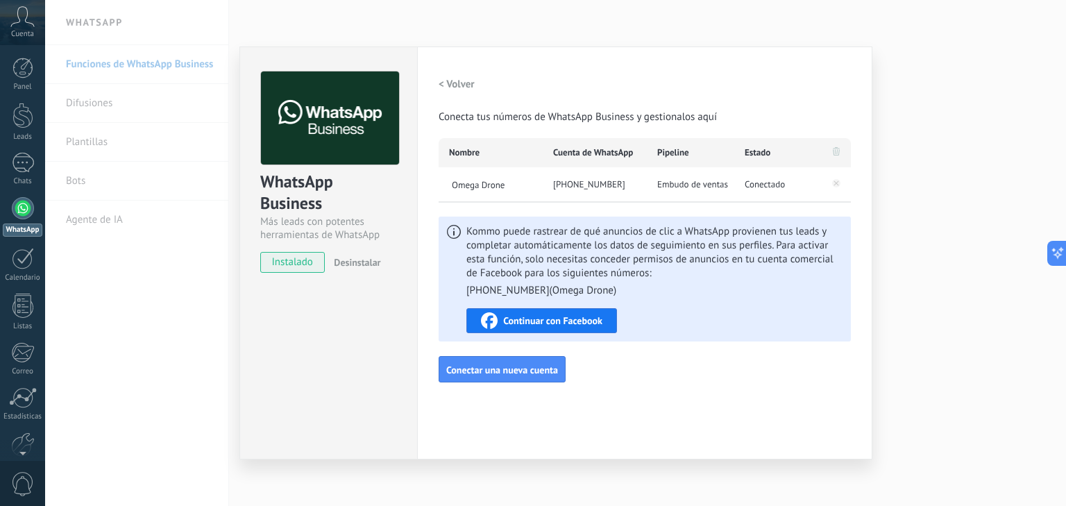
click at [361, 261] on span "Desinstalar" at bounding box center [357, 262] width 47 height 12
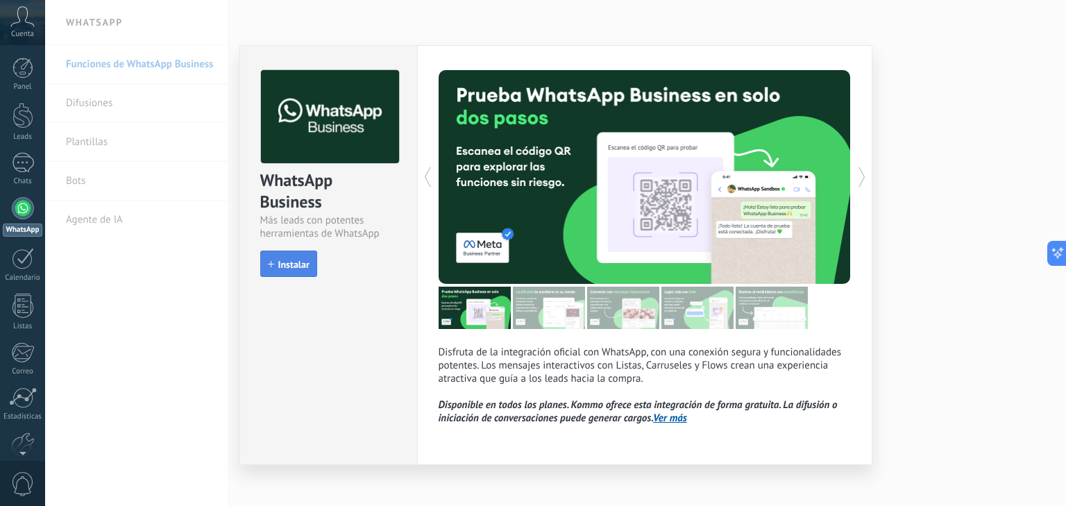
click at [286, 262] on span "Instalar" at bounding box center [293, 265] width 31 height 10
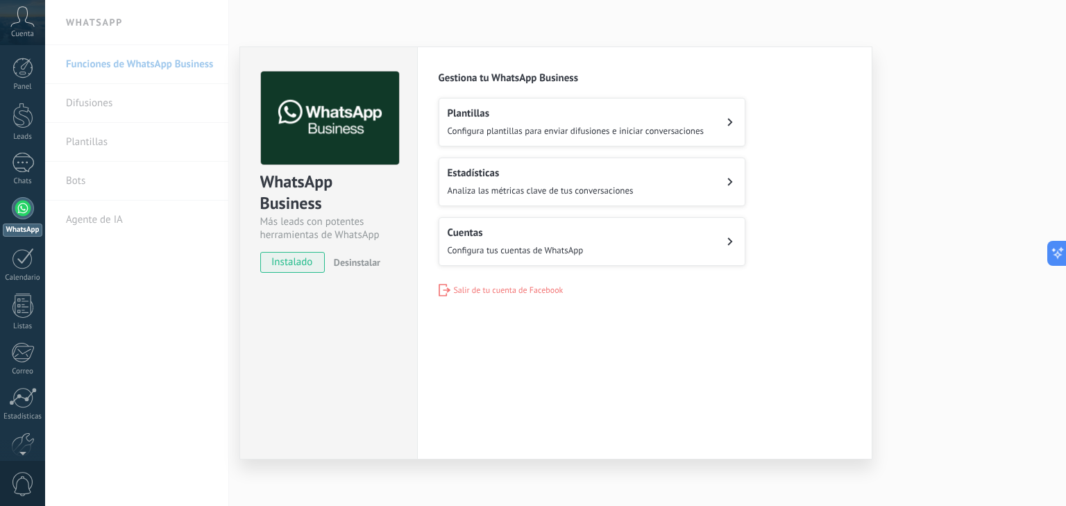
click at [617, 230] on button "Cuentas Configura tus cuentas de WhatsApp" at bounding box center [592, 241] width 307 height 49
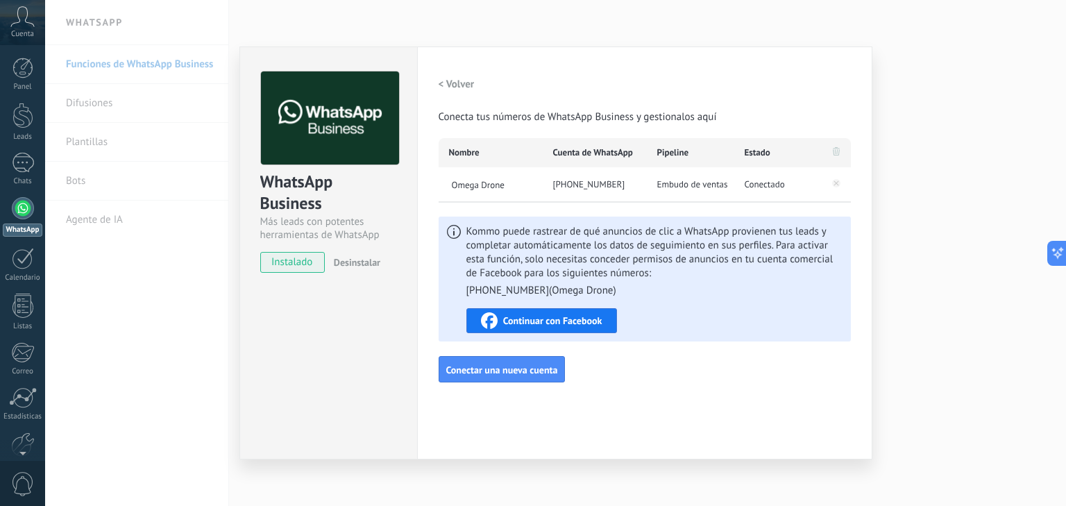
click at [355, 262] on span "Desinstalar" at bounding box center [357, 262] width 47 height 12
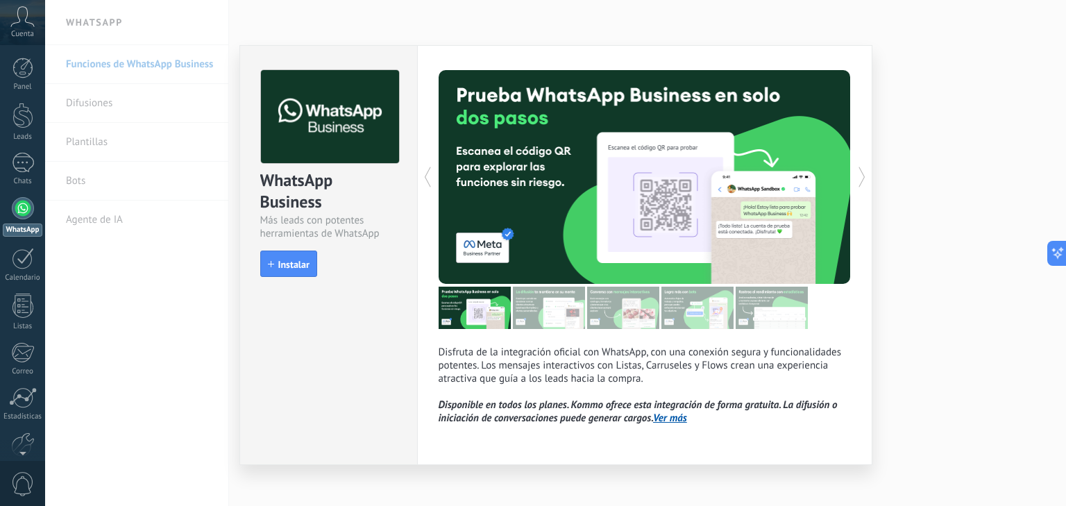
click at [436, 41] on div "WhatsApp Business Más leads con potentes herramientas de WhatsApp install Insta…" at bounding box center [555, 253] width 1021 height 506
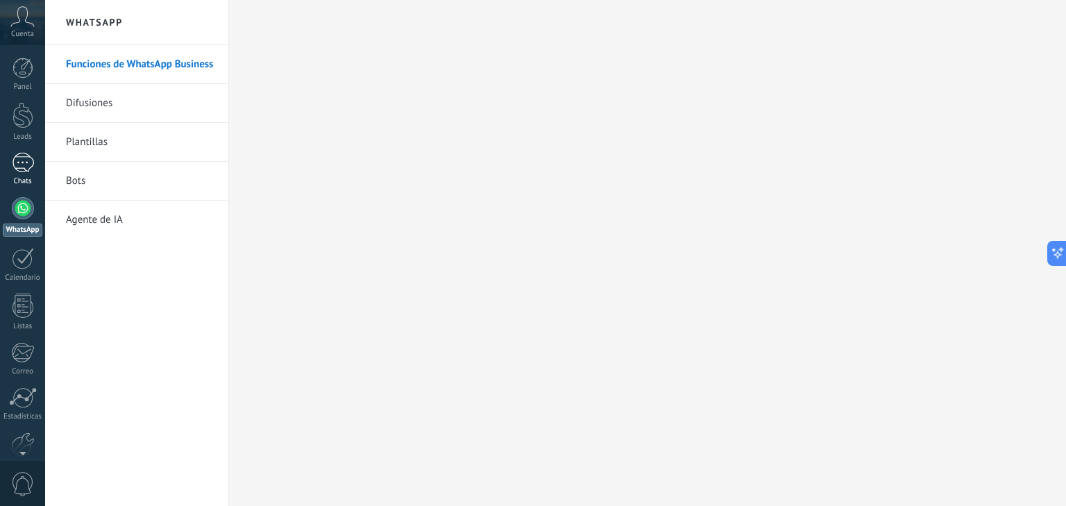
click at [24, 168] on div at bounding box center [23, 163] width 22 height 20
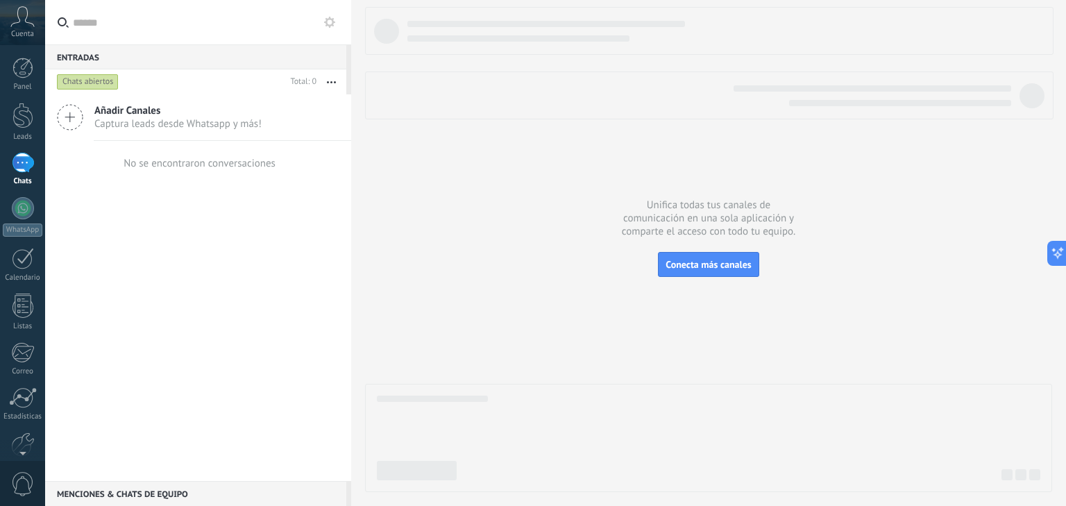
click at [75, 116] on icon at bounding box center [70, 117] width 26 height 26
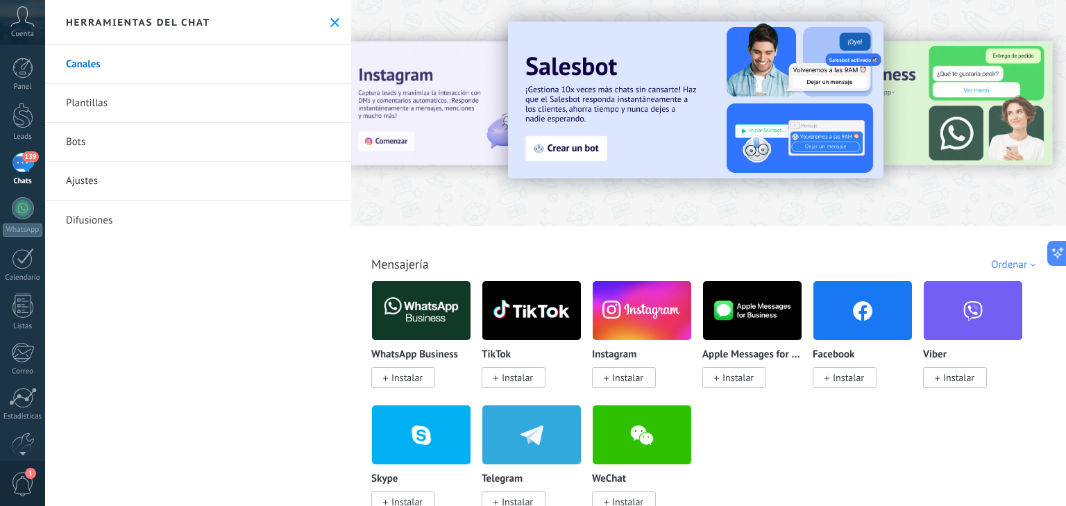
click at [397, 378] on span "Instalar" at bounding box center [406, 377] width 31 height 12
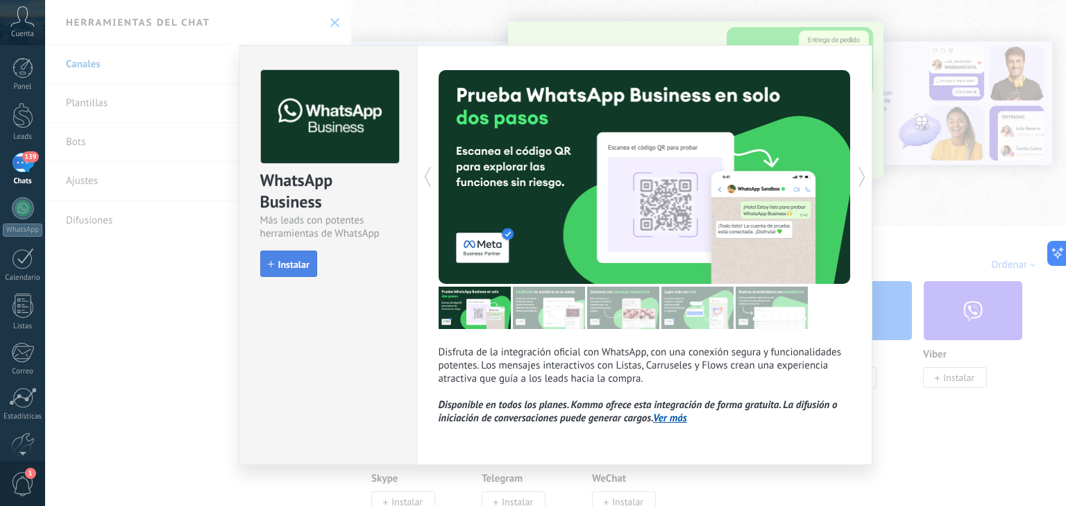
click at [280, 262] on span "Instalar" at bounding box center [293, 265] width 31 height 10
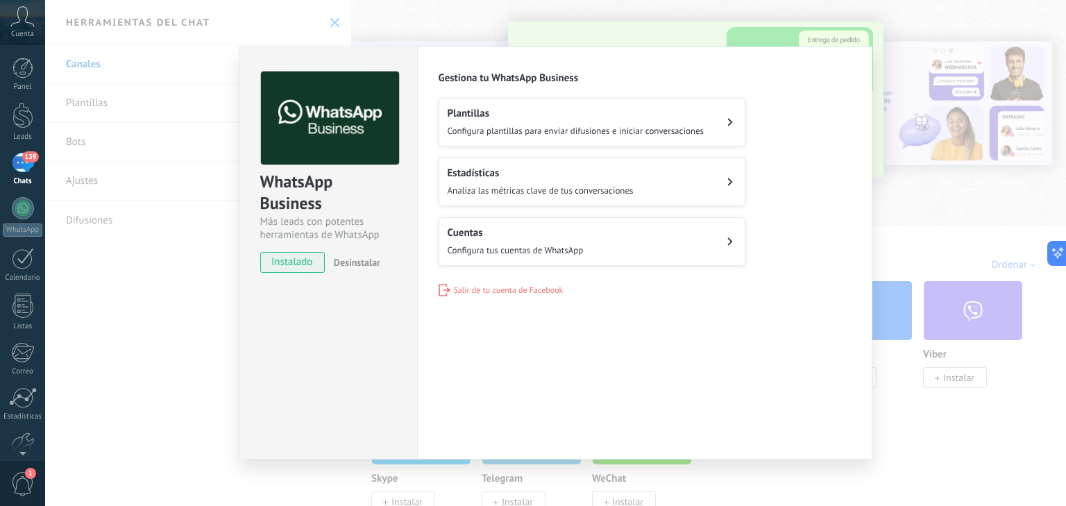
click at [31, 30] on span "Cuenta" at bounding box center [22, 34] width 23 height 9
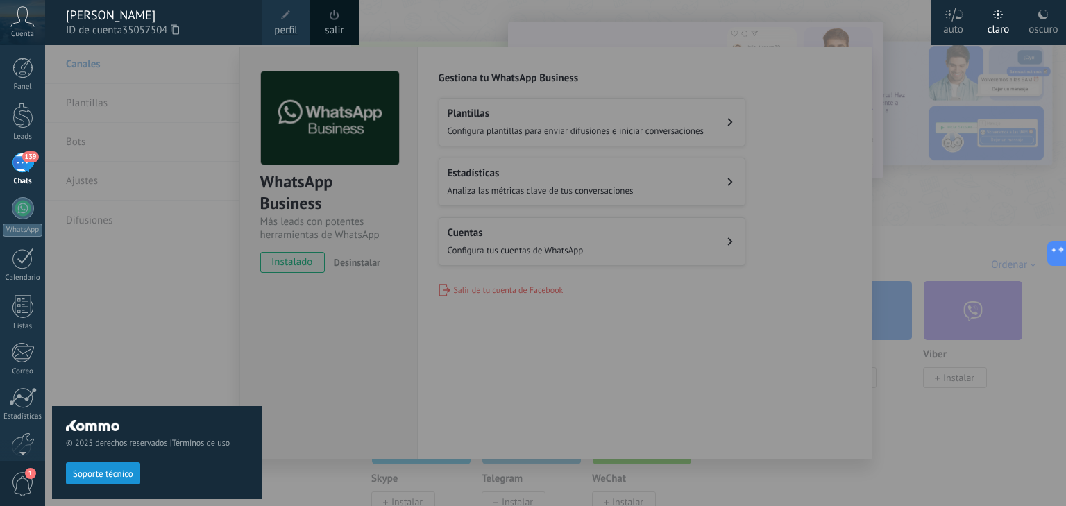
click at [285, 22] on span at bounding box center [285, 15] width 15 height 15
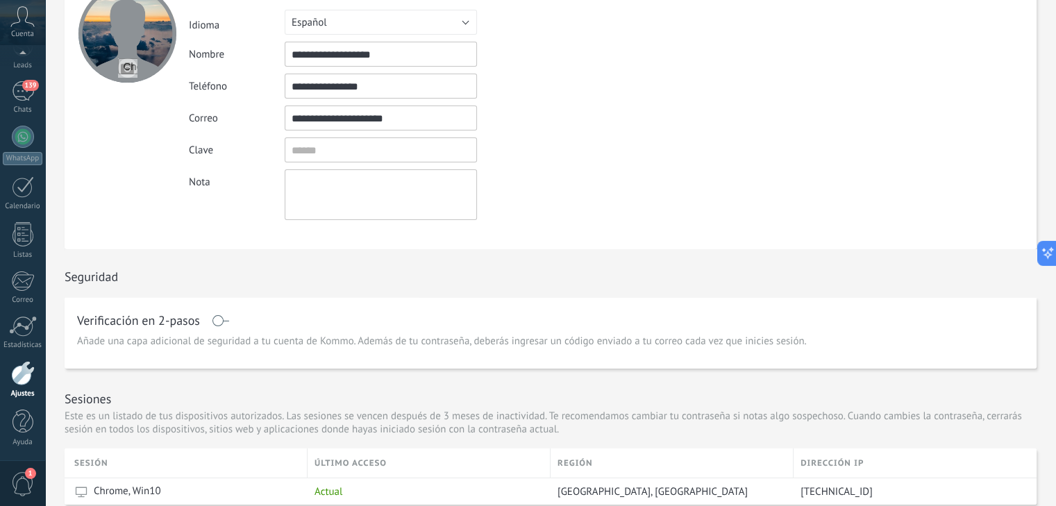
scroll to position [117, 0]
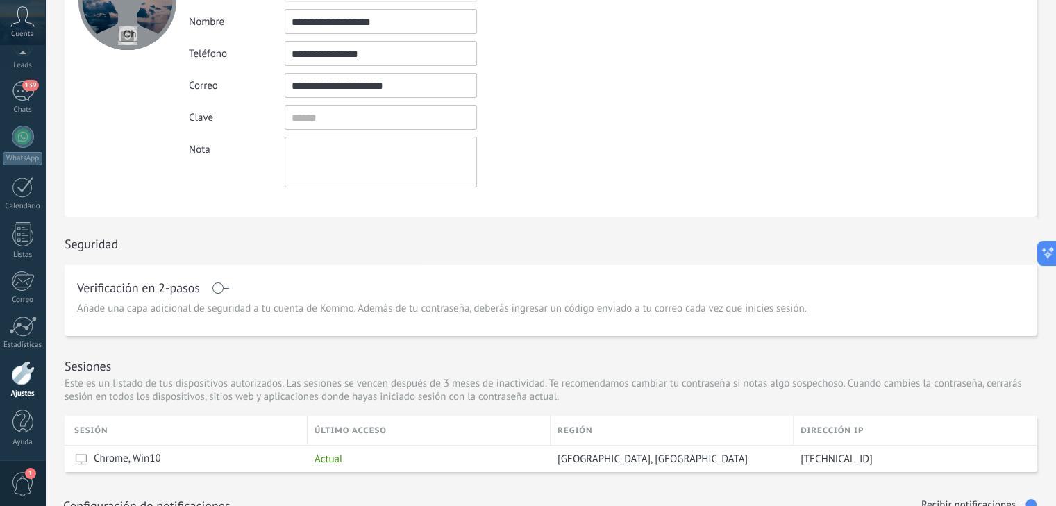
click at [221, 290] on span at bounding box center [220, 288] width 17 height 11
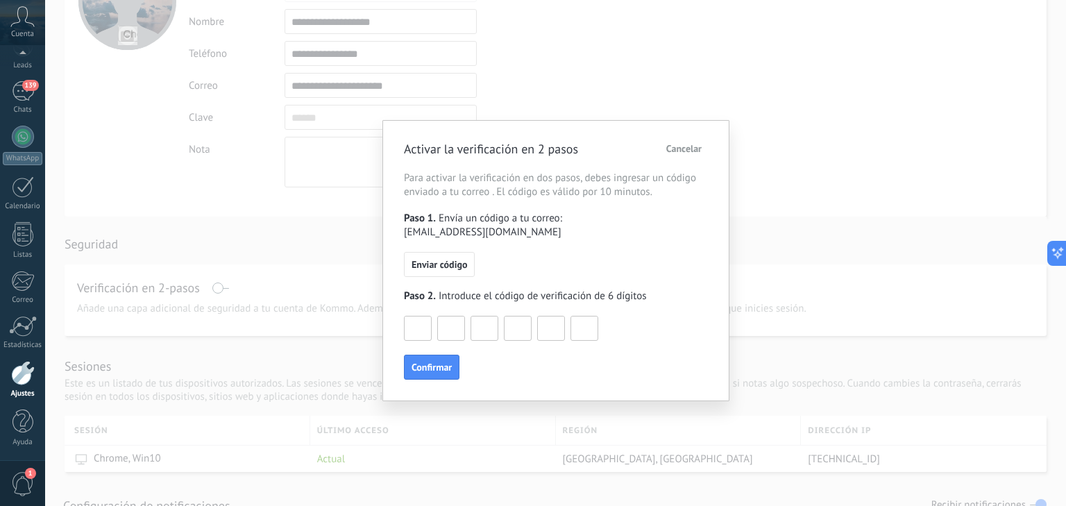
click at [413, 318] on input at bounding box center [418, 328] width 26 height 22
type input "*"
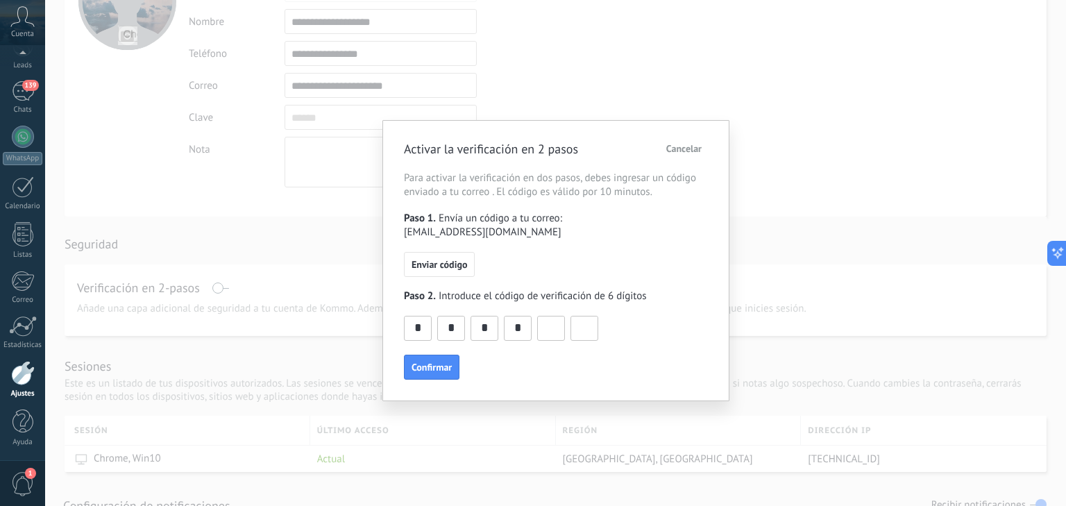
type input "*"
click at [429, 362] on span "Confirmar" at bounding box center [432, 367] width 40 height 10
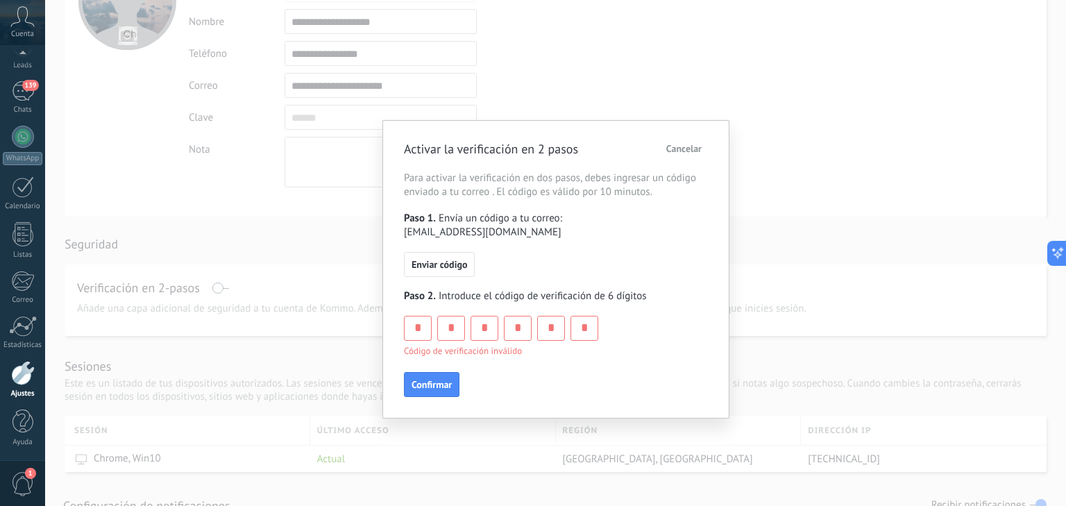
click at [691, 146] on span "Cancelar" at bounding box center [683, 149] width 35 height 10
